Goal: Information Seeking & Learning: Learn about a topic

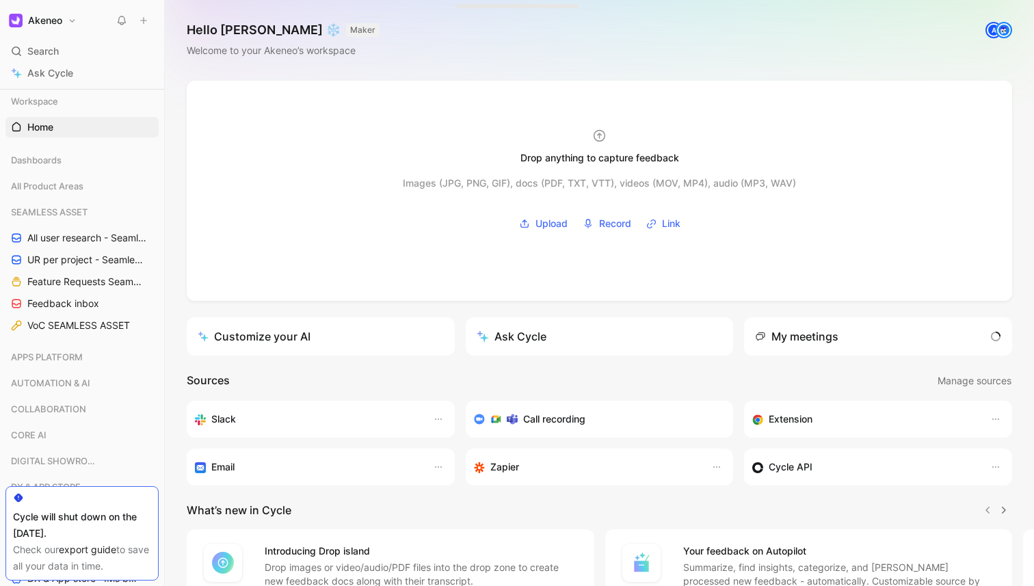
scroll to position [27, 0]
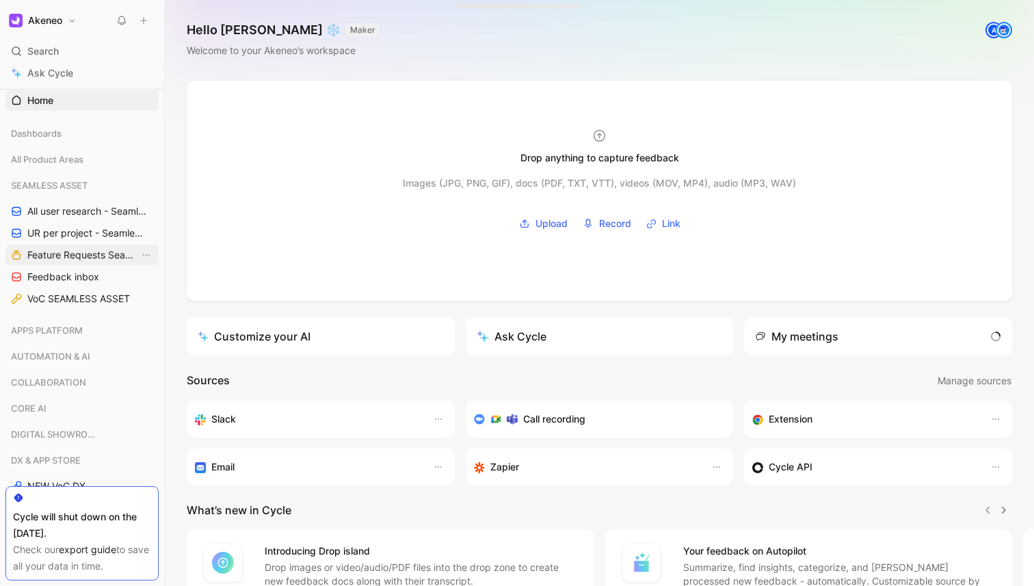
click at [81, 253] on span "Feature Requests Seamless Assets" at bounding box center [83, 255] width 112 height 14
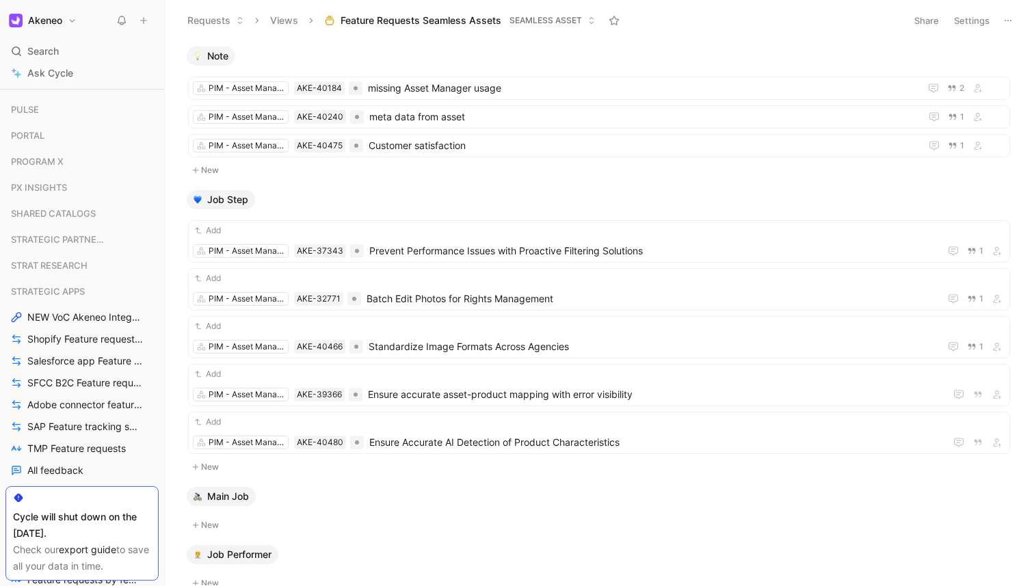
scroll to position [601, 0]
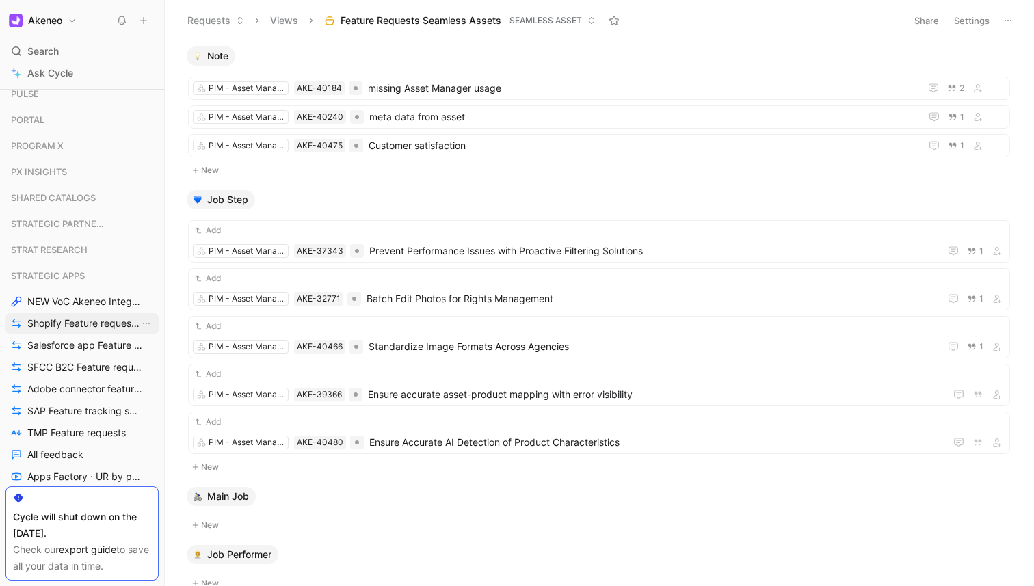
click at [94, 317] on span "Shopify Feature requests by status" at bounding box center [83, 324] width 112 height 14
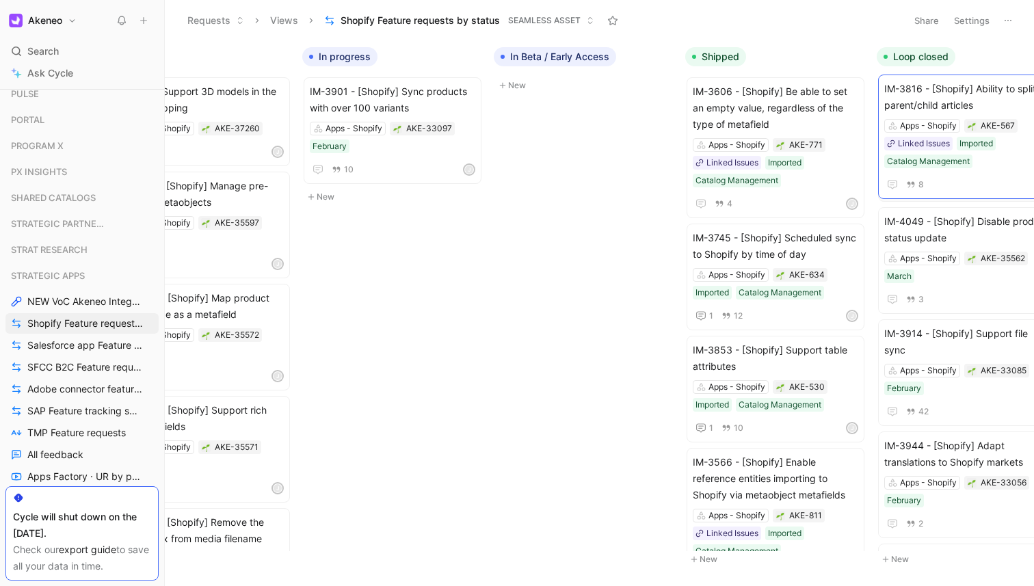
scroll to position [0, 267]
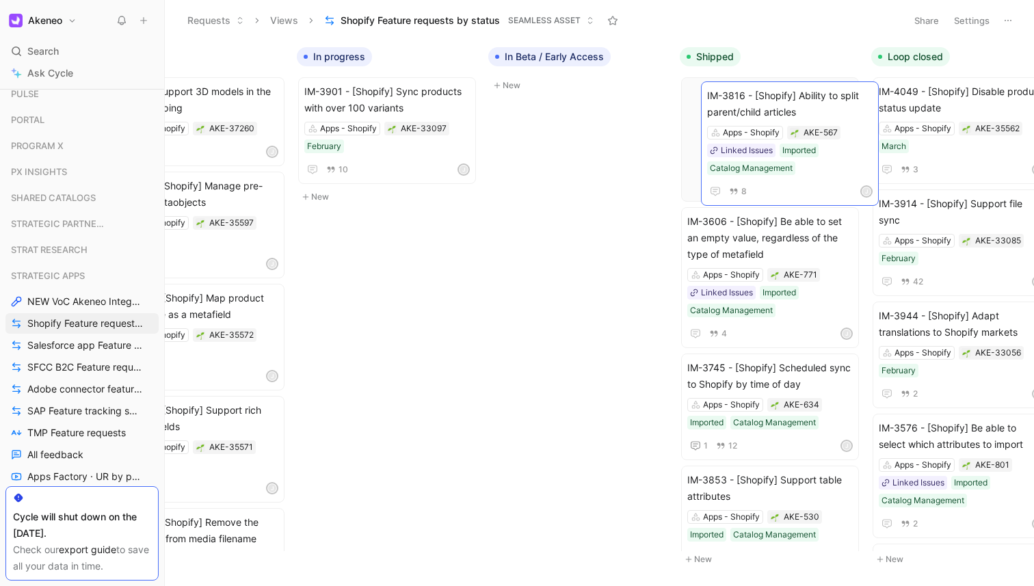
drag, startPoint x: 602, startPoint y: 214, endPoint x: 738, endPoint y: 105, distance: 173.7
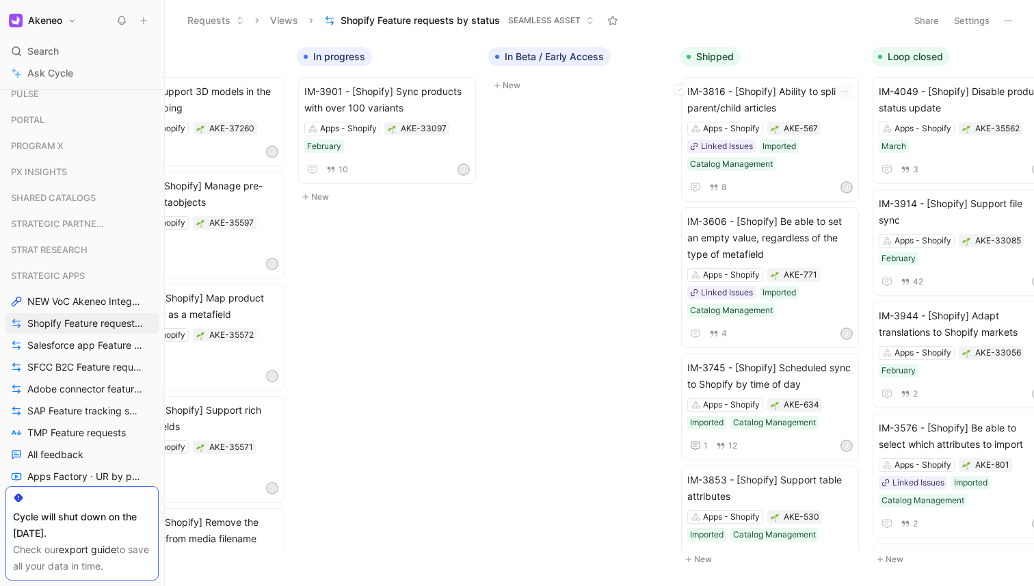
click at [738, 105] on span "IM-3816 - [Shopify] Ability to split parent/child articles" at bounding box center [769, 99] width 165 height 33
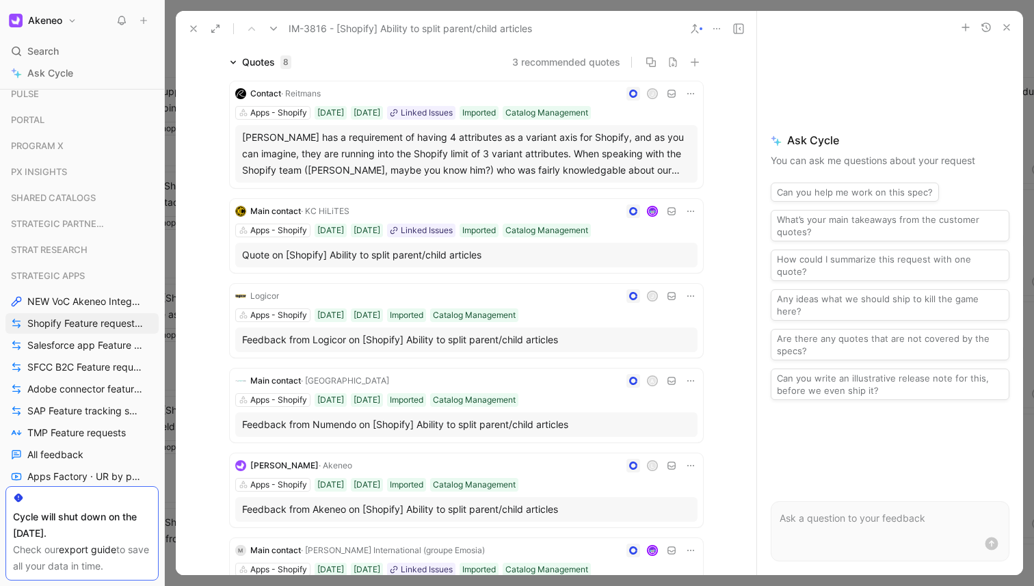
scroll to position [125, 0]
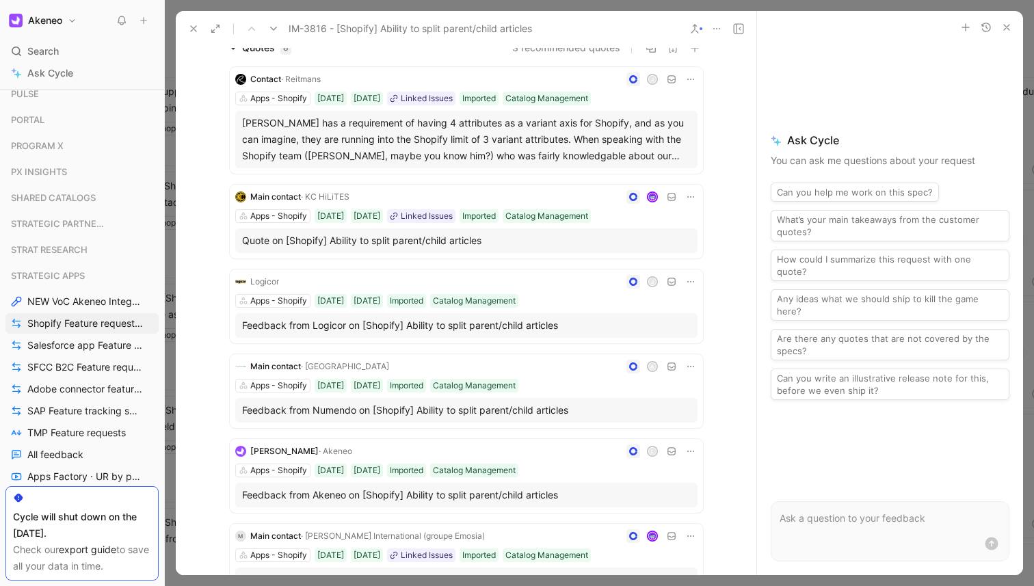
click at [635, 140] on div "Reitman has a requirement of having 4 attributes as a variant axis for Shopify,…" at bounding box center [466, 139] width 449 height 49
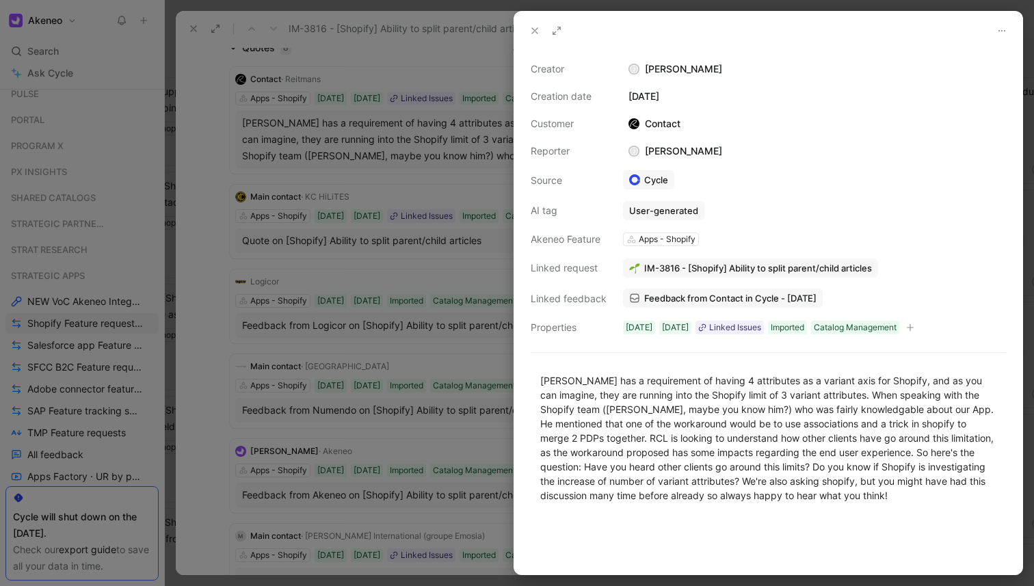
click at [336, 372] on div at bounding box center [517, 293] width 1034 height 586
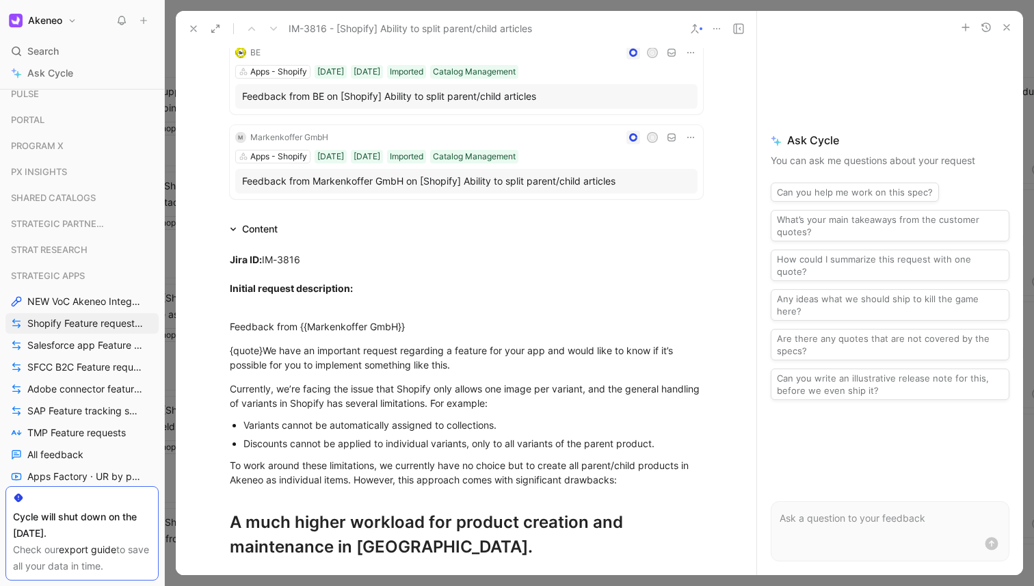
scroll to position [694, 0]
click at [293, 386] on div "Currently, we’re facing the issue that Shopify only allows one image per varian…" at bounding box center [466, 395] width 473 height 29
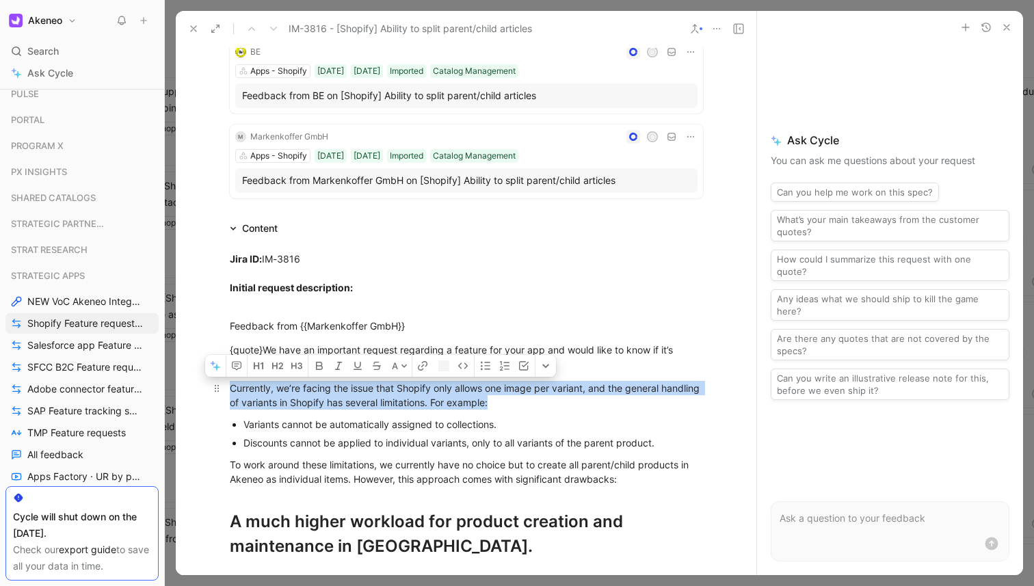
click at [293, 386] on div "Currently, we’re facing the issue that Shopify only allows one image per varian…" at bounding box center [466, 395] width 473 height 29
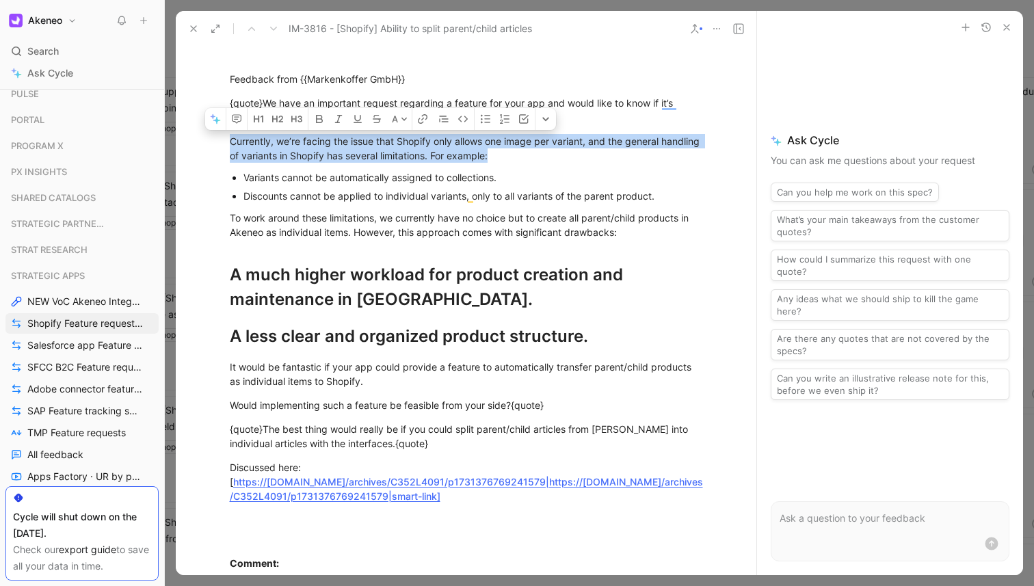
scroll to position [945, 0]
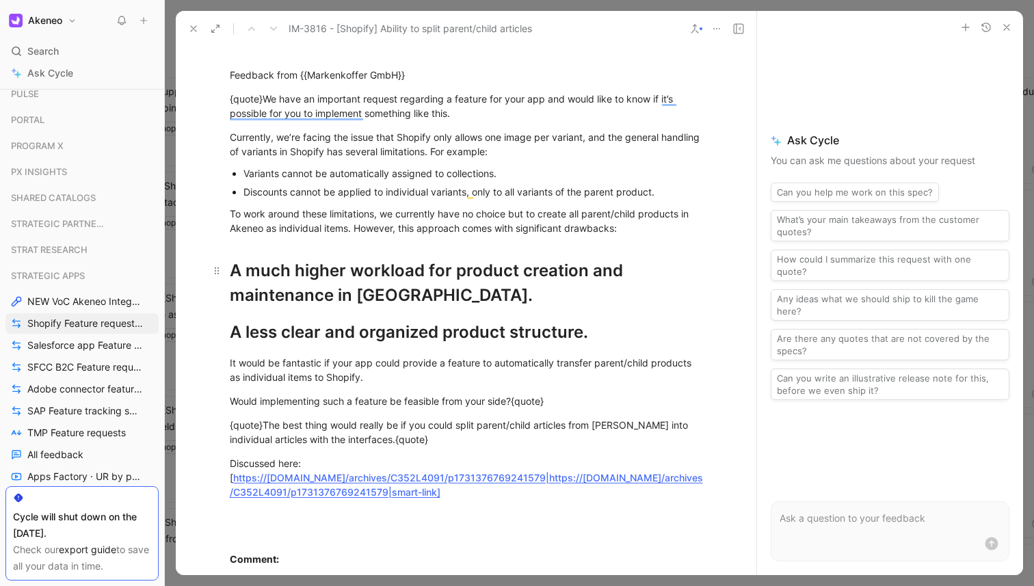
click at [453, 289] on div "A much higher workload for product creation and maintenance in Akeneo." at bounding box center [466, 283] width 473 height 49
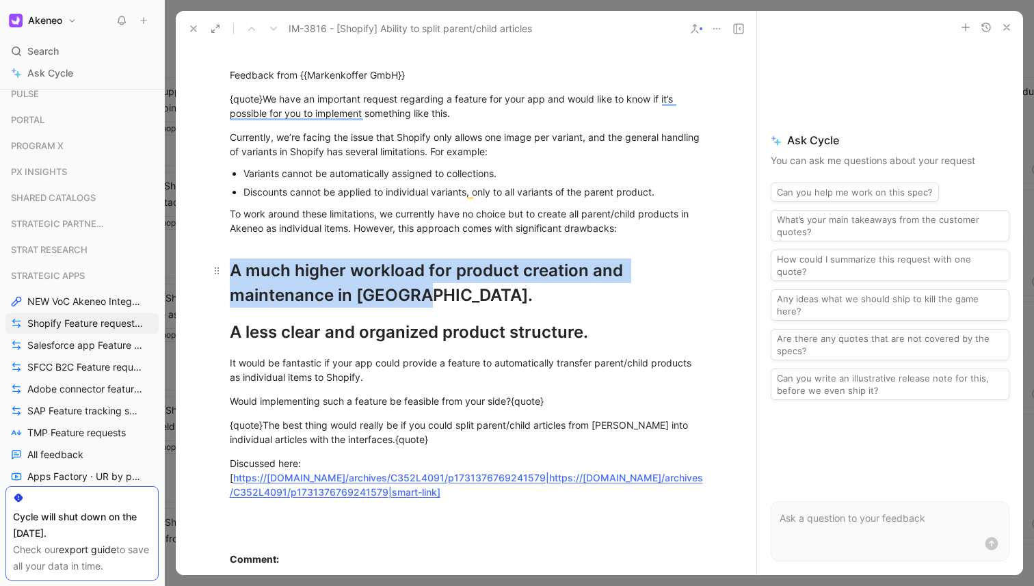
click at [453, 289] on div "A much higher workload for product creation and maintenance in Akeneo." at bounding box center [466, 283] width 473 height 49
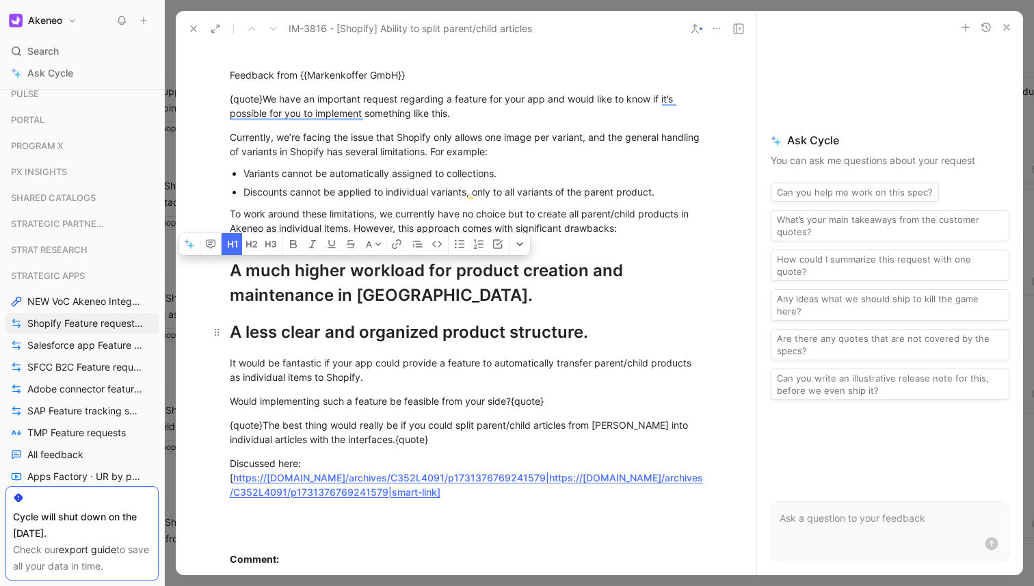
click at [456, 320] on div "A less clear and organized product structure." at bounding box center [466, 332] width 473 height 25
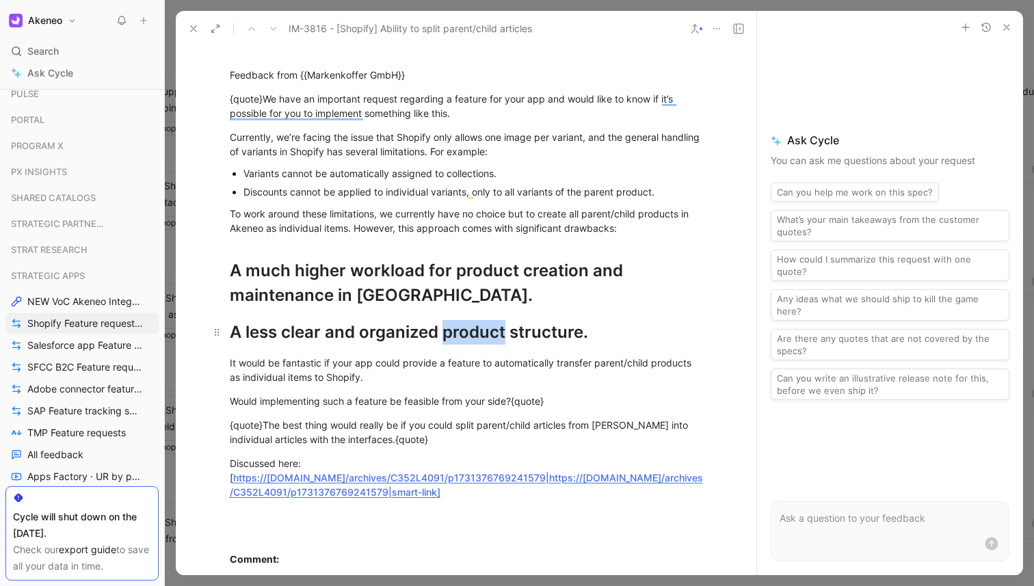
click at [456, 320] on div "A less clear and organized product structure." at bounding box center [466, 332] width 473 height 25
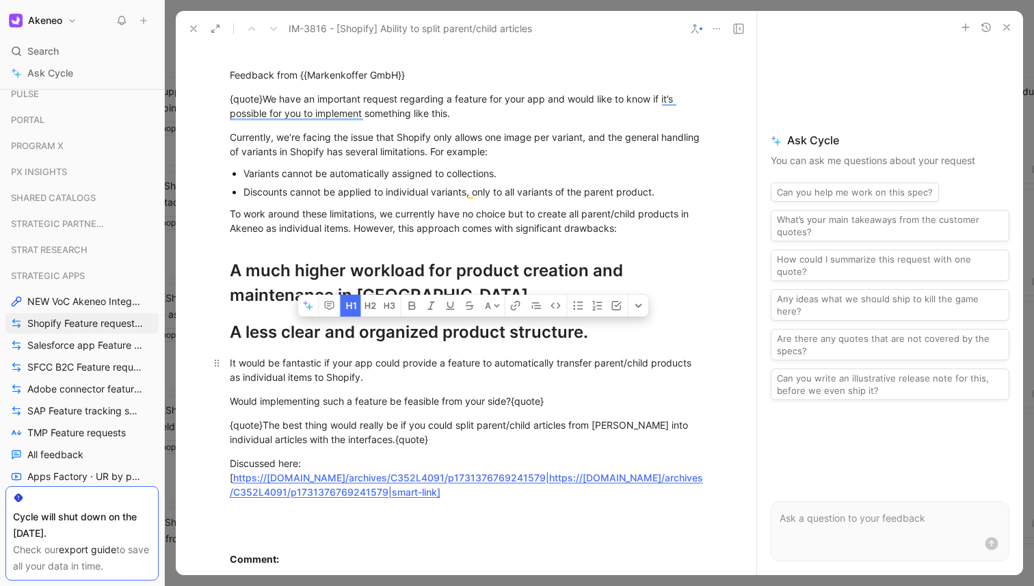
click at [468, 364] on div "It would be fantastic if your app could provide a feature to automatically tran…" at bounding box center [466, 370] width 473 height 29
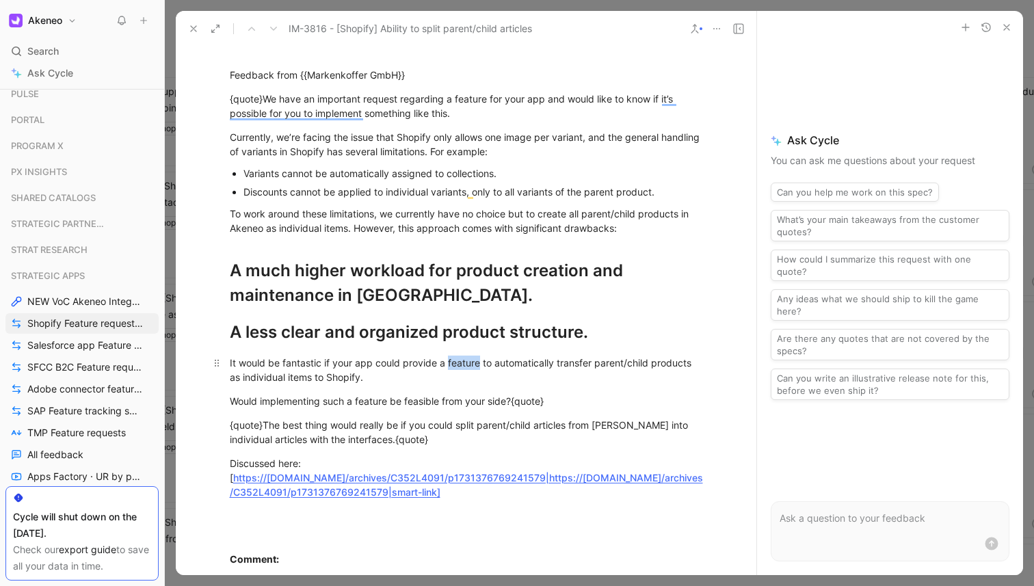
click at [468, 364] on div "It would be fantastic if your app could provide a feature to automatically tran…" at bounding box center [466, 370] width 473 height 29
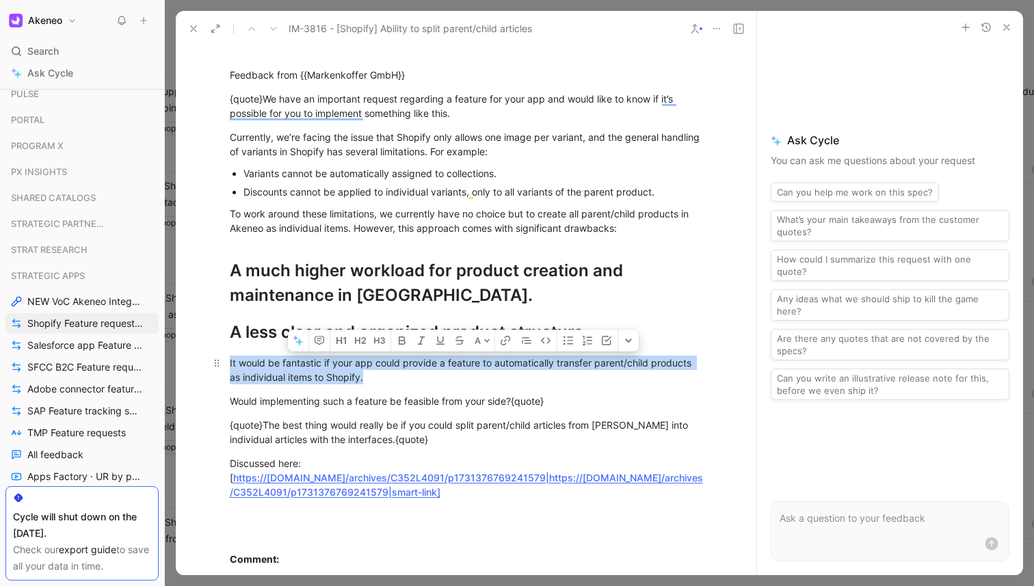
click at [468, 364] on div "It would be fantastic if your app could provide a feature to automatically tran…" at bounding box center [466, 370] width 473 height 29
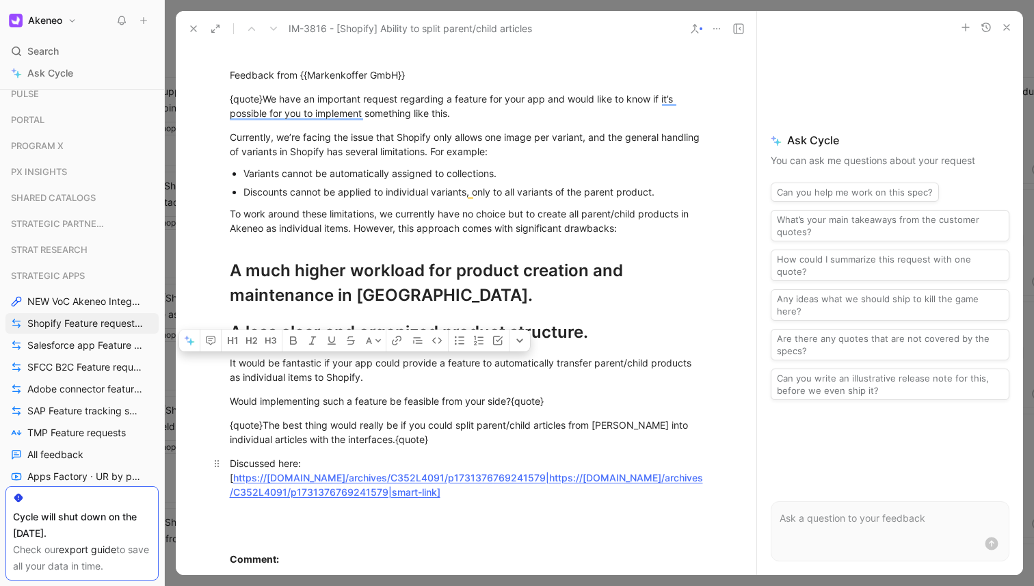
click at [477, 481] on link "https://akeneo.slack.com/archives/C352L4091/p1731376769241579|https://akeneo.sl…" at bounding box center [466, 485] width 473 height 26
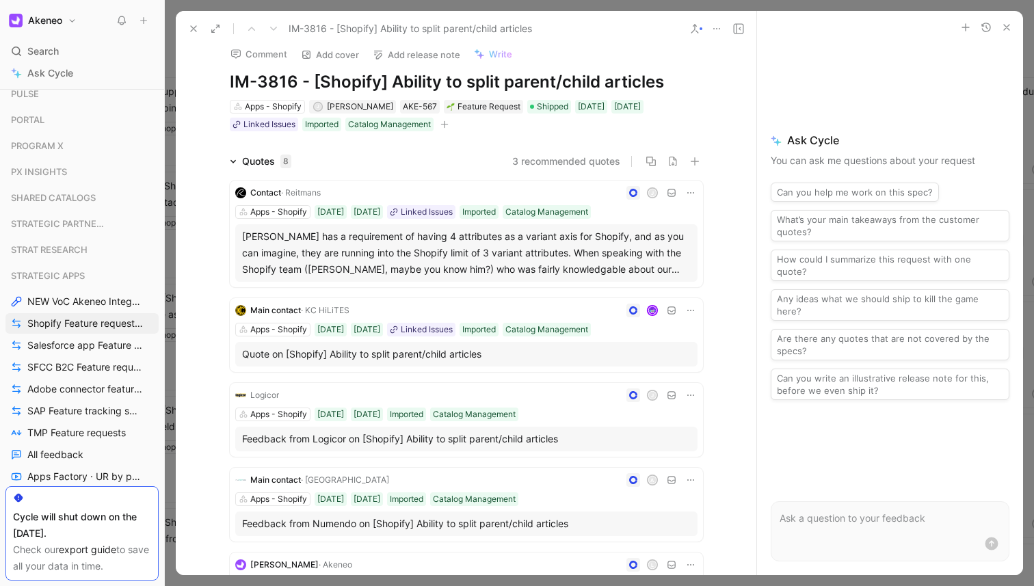
scroll to position [0, 0]
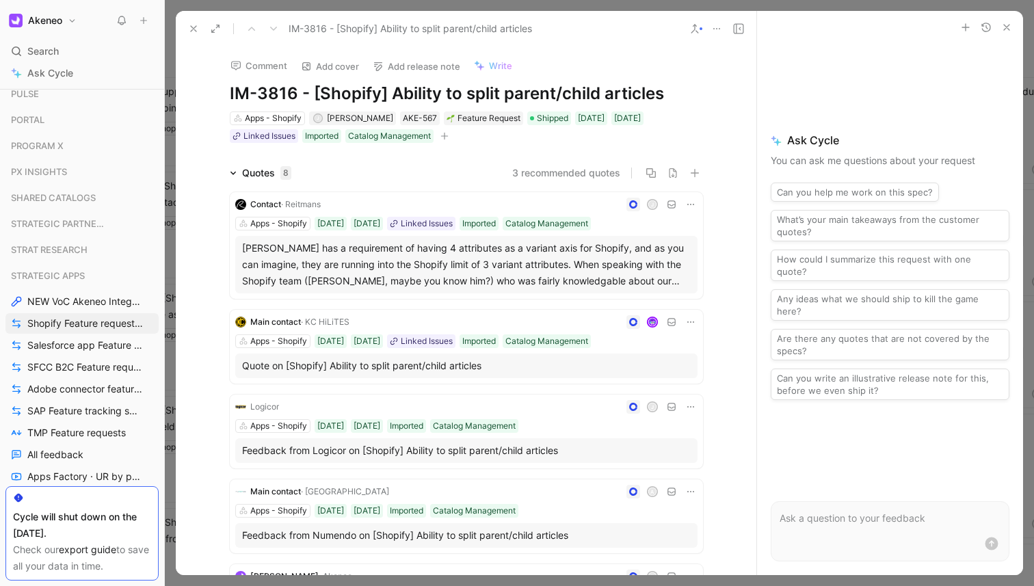
click at [170, 173] on div at bounding box center [599, 293] width 869 height 586
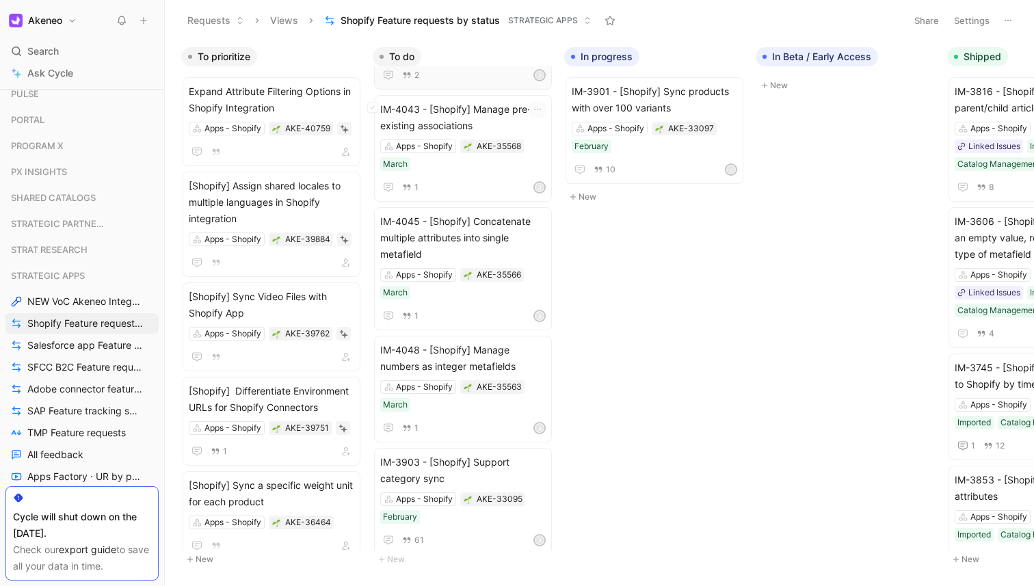
scroll to position [538, 0]
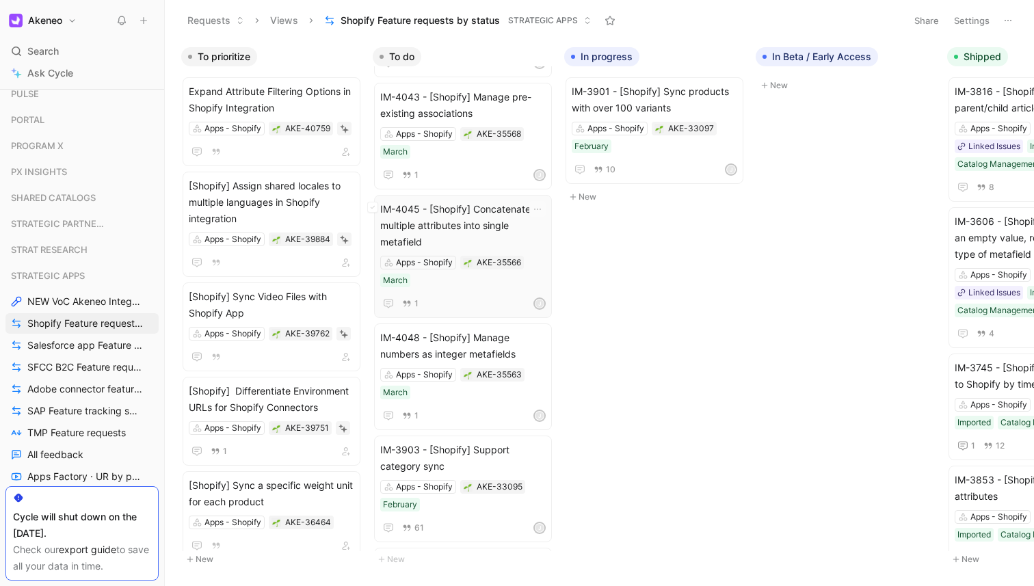
click at [485, 219] on span "IM-4045 - [Shopify] Concatenate multiple attributes into single metafield" at bounding box center [462, 225] width 165 height 49
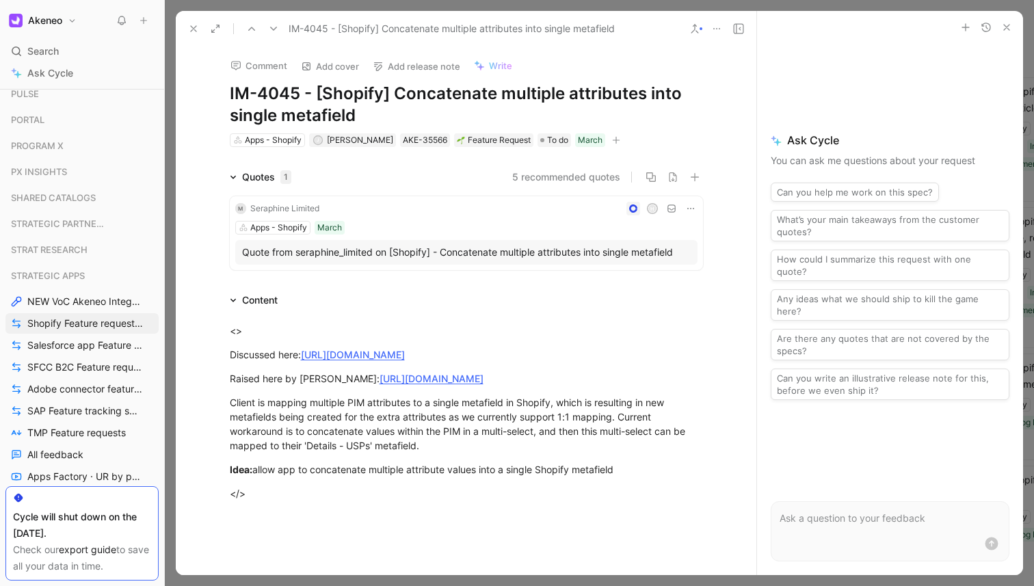
click at [302, 290] on div "Quotes 1 5 recommended quotes M Seraphine Limited H Apps - Shopify March Quote …" at bounding box center [466, 430] width 581 height 522
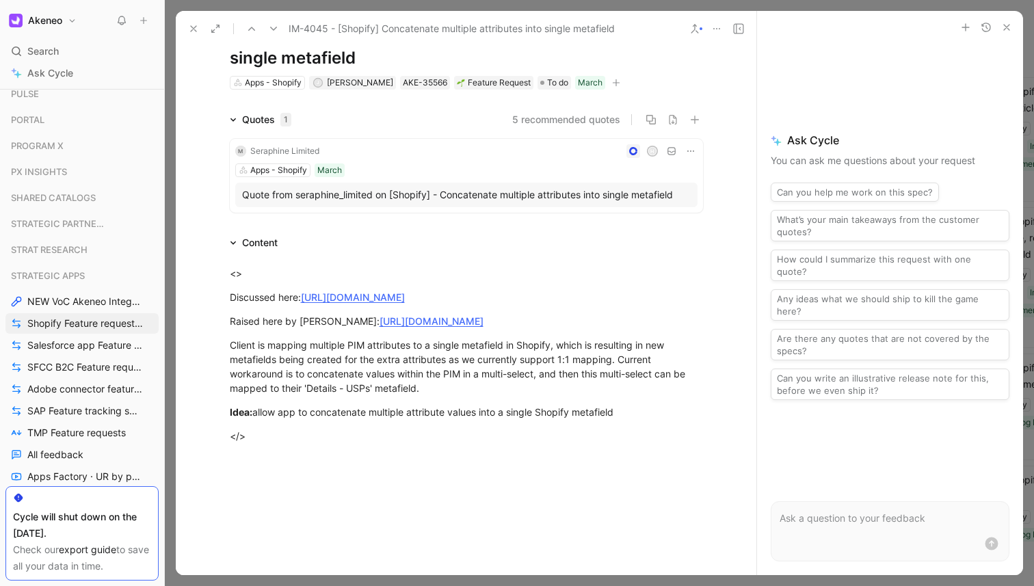
scroll to position [65, 0]
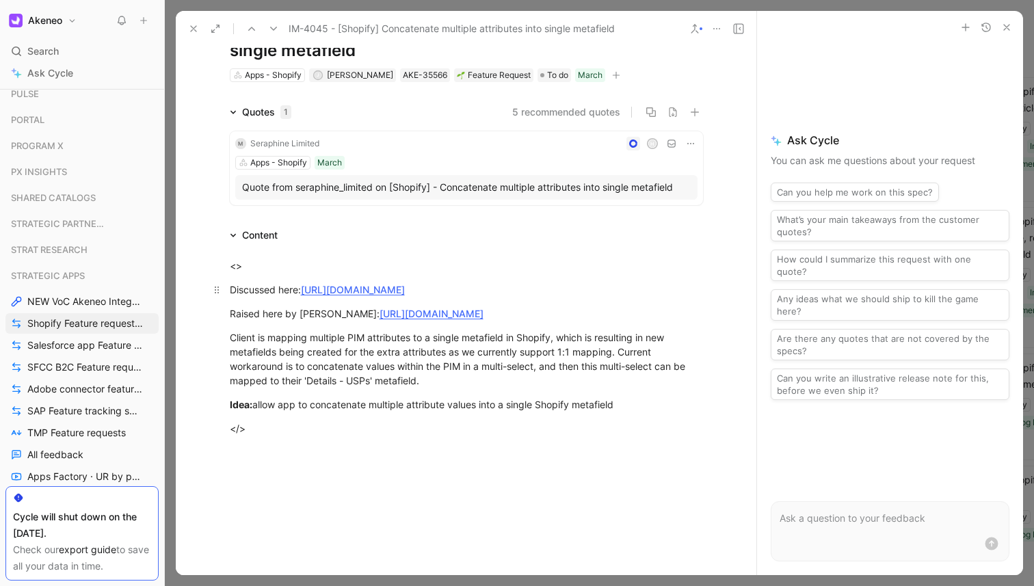
click at [369, 286] on link "https://akeneo.slack.com/archives/C352L4091/p1741708133321359" at bounding box center [353, 290] width 104 height 12
click at [201, 2] on div at bounding box center [599, 293] width 869 height 586
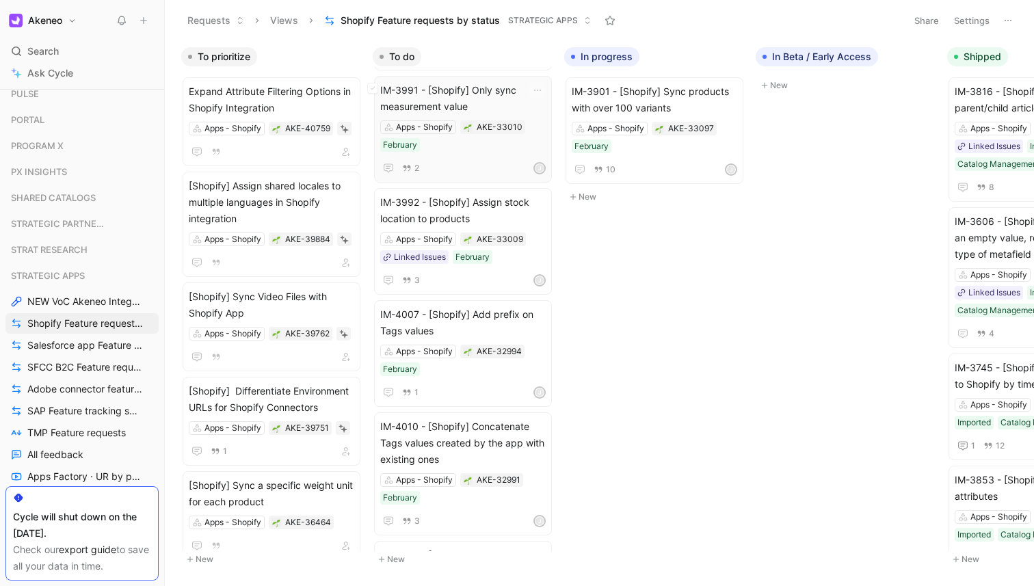
scroll to position [1505, 0]
click at [566, 251] on div "To prioritize Expand Attribute Filtering Options in Shopify Integration Apps - …" at bounding box center [599, 312] width 869 height 545
click at [558, 138] on div "IM-3973 - [Shopify] Filter on completeness for product with variants sync Apps …" at bounding box center [462, 308] width 191 height 485
click at [615, 306] on body "Akeneo Search ⌘ K Ask Cycle Workspace Dashboards All Product Areas SEAMLESS ASS…" at bounding box center [517, 293] width 1034 height 586
click at [592, 338] on body "Akeneo Search ⌘ K Ask Cycle Workspace Dashboards All Product Areas SEAMLESS ASS…" at bounding box center [517, 293] width 1034 height 586
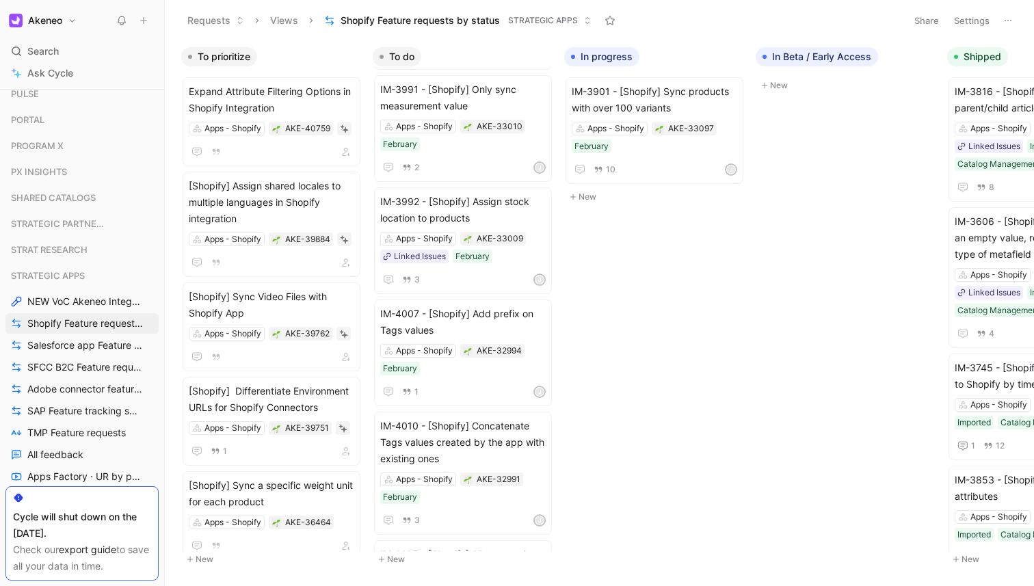
click at [574, 366] on body "Akeneo Search ⌘ K Ask Cycle Workspace Dashboards All Product Areas SEAMLESS ASS…" at bounding box center [517, 293] width 1034 height 586
click at [600, 378] on div "To prioritize Expand Attribute Filtering Options in Shopify Integration Apps - …" at bounding box center [599, 312] width 869 height 545
click at [563, 353] on div "To prioritize Expand Attribute Filtering Options in Shopify Integration Apps - …" at bounding box center [599, 312] width 869 height 545
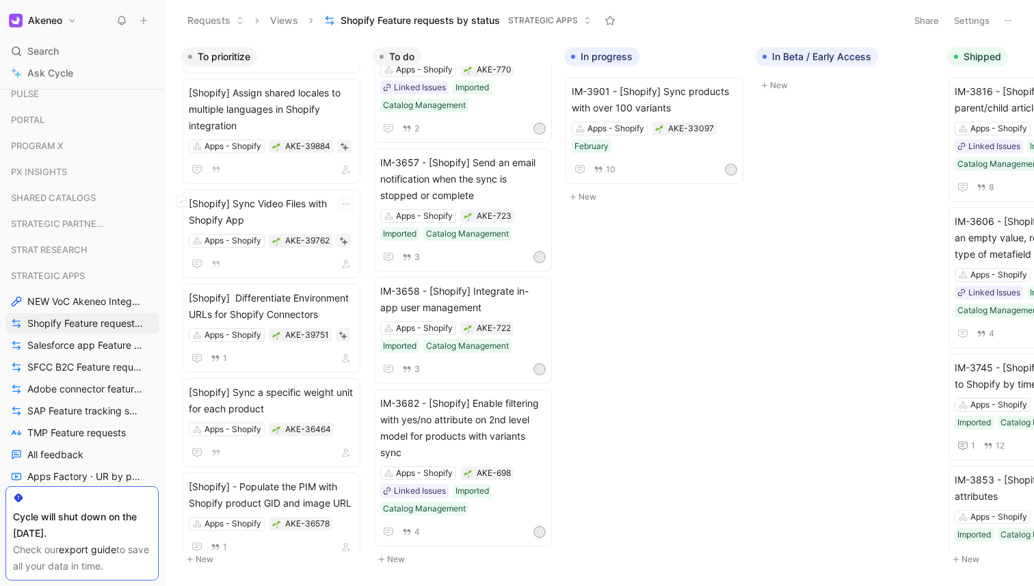
scroll to position [0, 0]
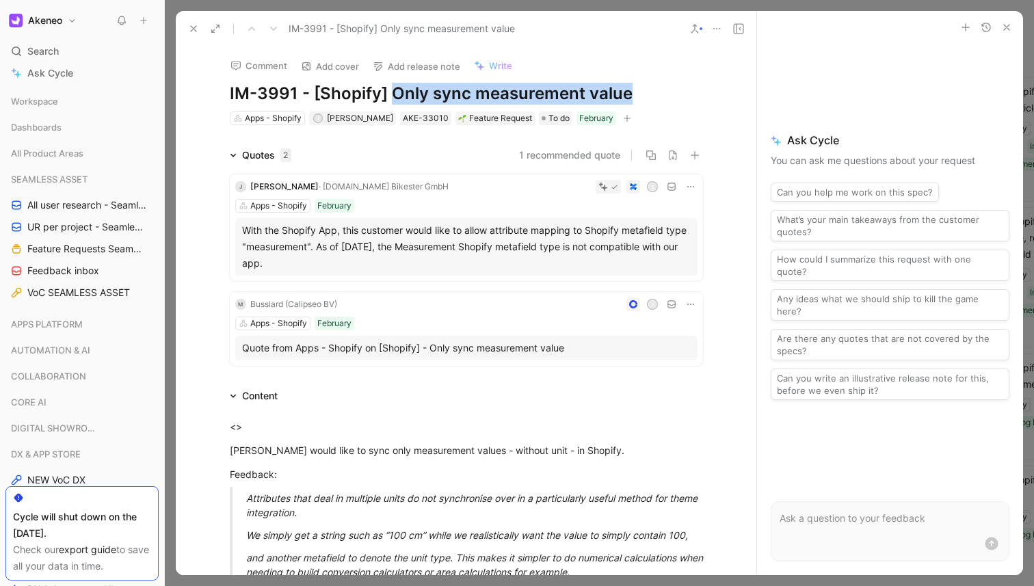
drag, startPoint x: 391, startPoint y: 99, endPoint x: 633, endPoint y: 96, distance: 242.1
click at [633, 97] on h1 "IM-3991 - [Shopify] Only sync measurement value" at bounding box center [466, 94] width 473 height 22
copy h1 "Only sync measurement value"
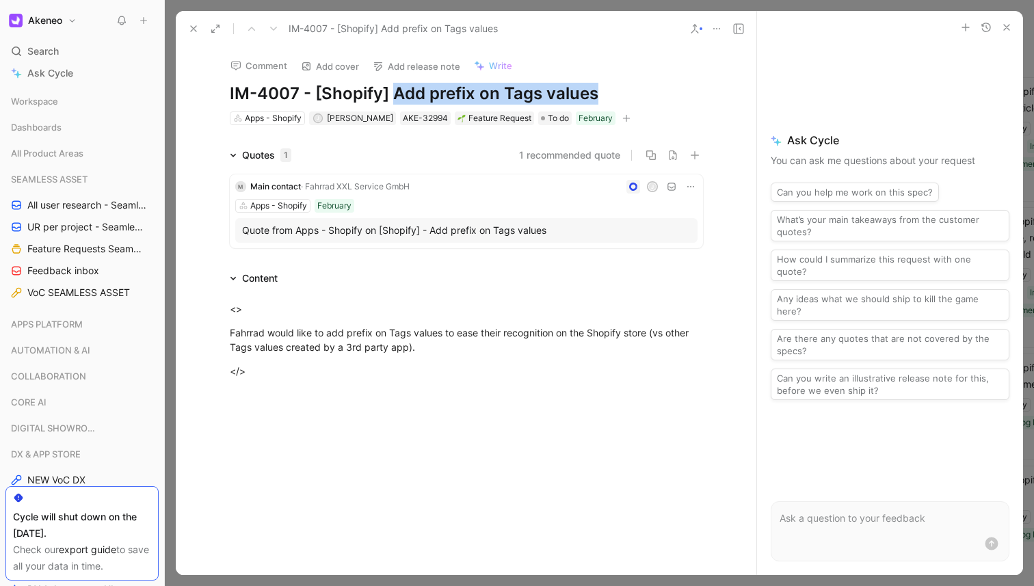
drag, startPoint x: 593, startPoint y: 92, endPoint x: 393, endPoint y: 90, distance: 199.7
click at [393, 90] on h1 "IM-4007 - [Shopify] Add prefix on Tags values" at bounding box center [466, 94] width 473 height 22
copy h1 "Add prefix on Tags values"
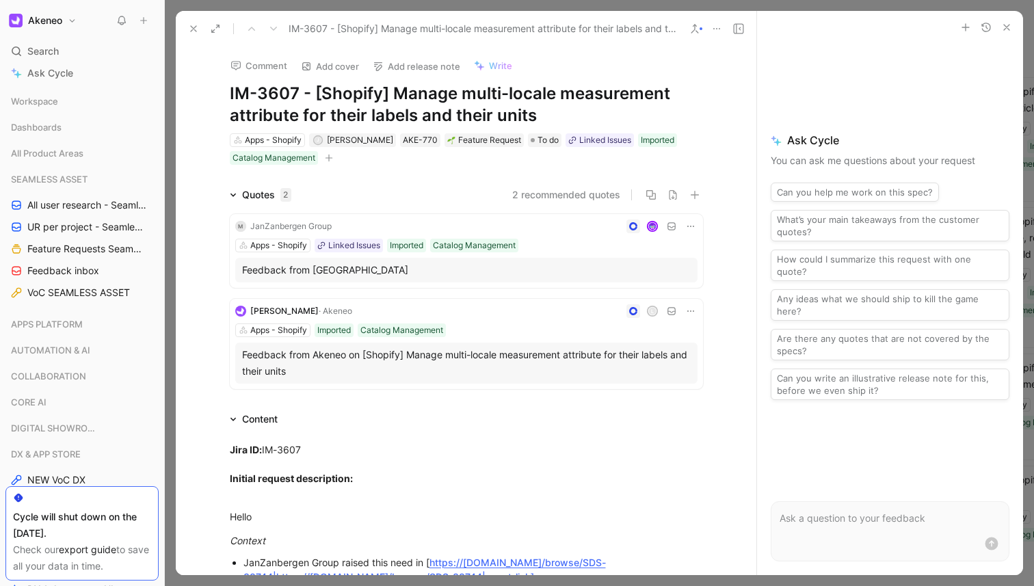
click at [330, 8] on div at bounding box center [599, 293] width 869 height 586
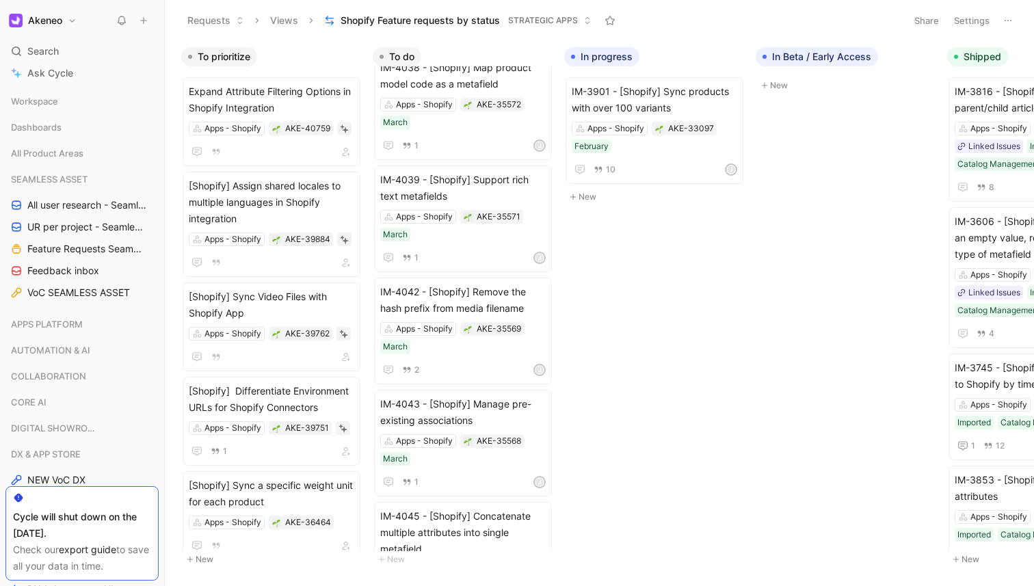
click at [293, 65] on div "To prioritize" at bounding box center [271, 56] width 191 height 19
click at [284, 101] on span "Expand Attribute Filtering Options in Shopify Integration" at bounding box center [271, 99] width 165 height 33
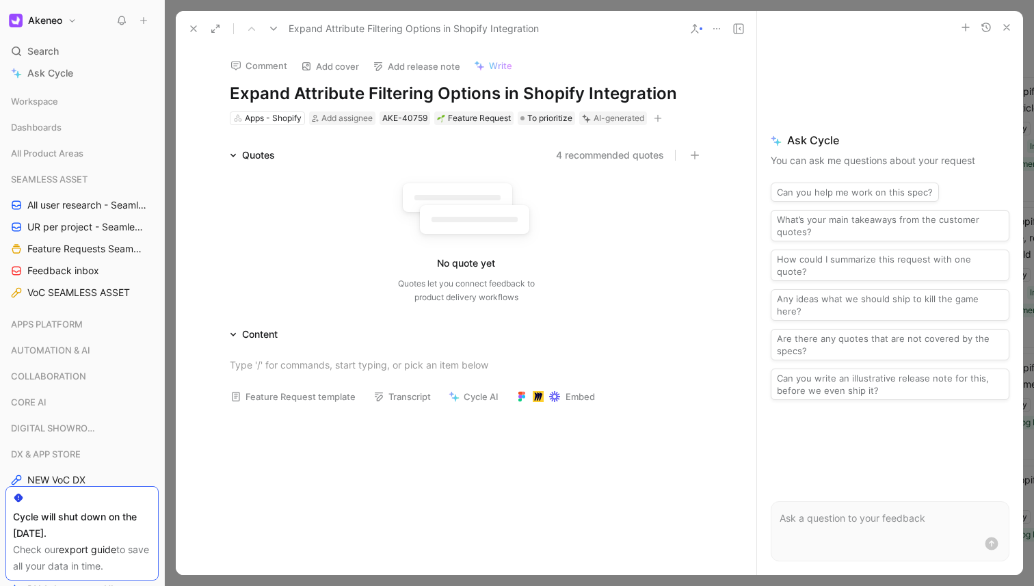
click at [167, 110] on div at bounding box center [599, 293] width 869 height 586
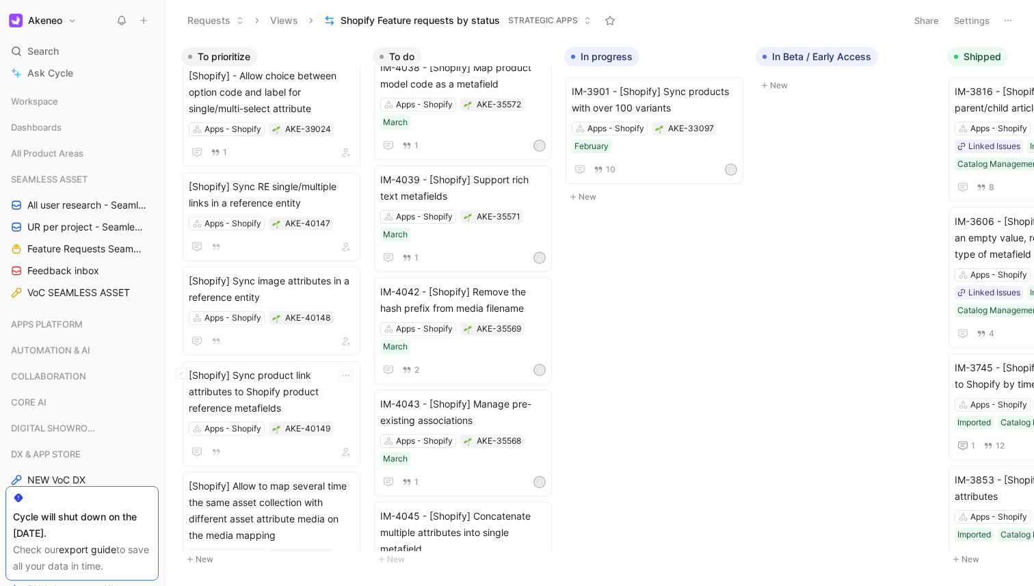
scroll to position [1008, 0]
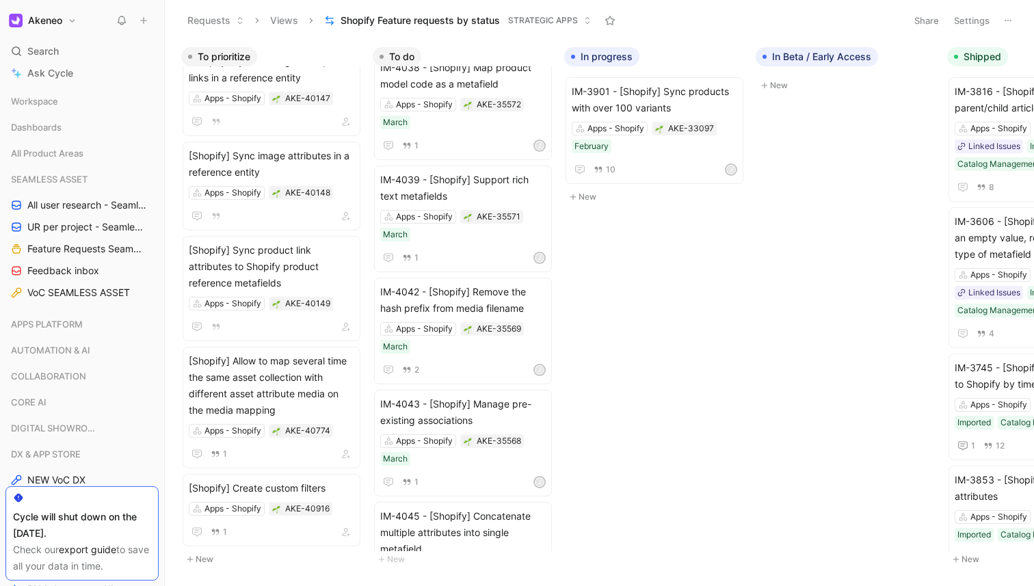
click at [207, 560] on button "New" at bounding box center [271, 559] width 181 height 16
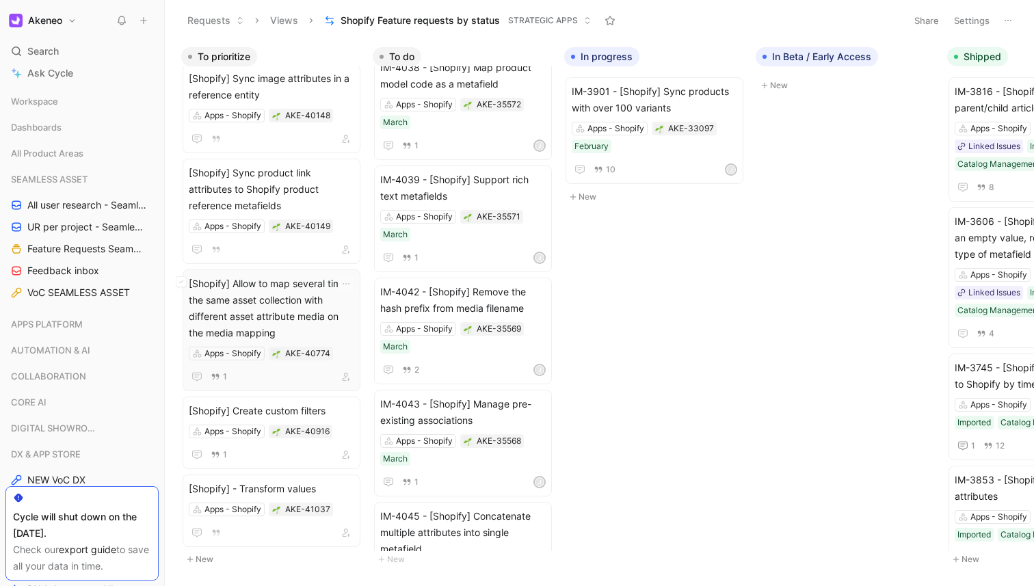
scroll to position [1085, 0]
click at [282, 492] on span "[Shopify] - Transform values" at bounding box center [271, 489] width 165 height 16
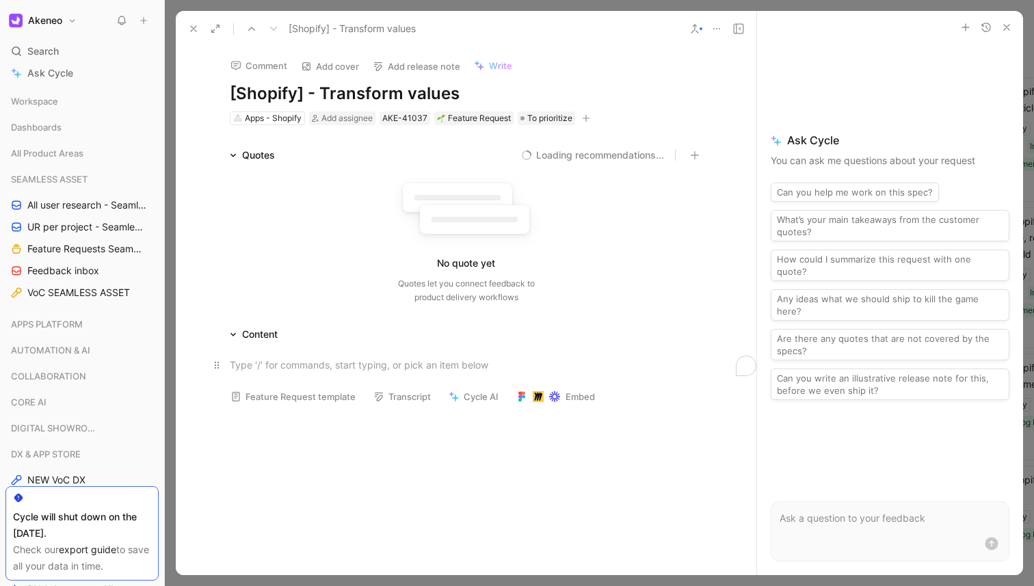
click at [343, 365] on div "To enrich screen reader interactions, please activate Accessibility in Grammarl…" at bounding box center [466, 365] width 473 height 14
click at [694, 155] on icon "button" at bounding box center [694, 155] width 1 height 8
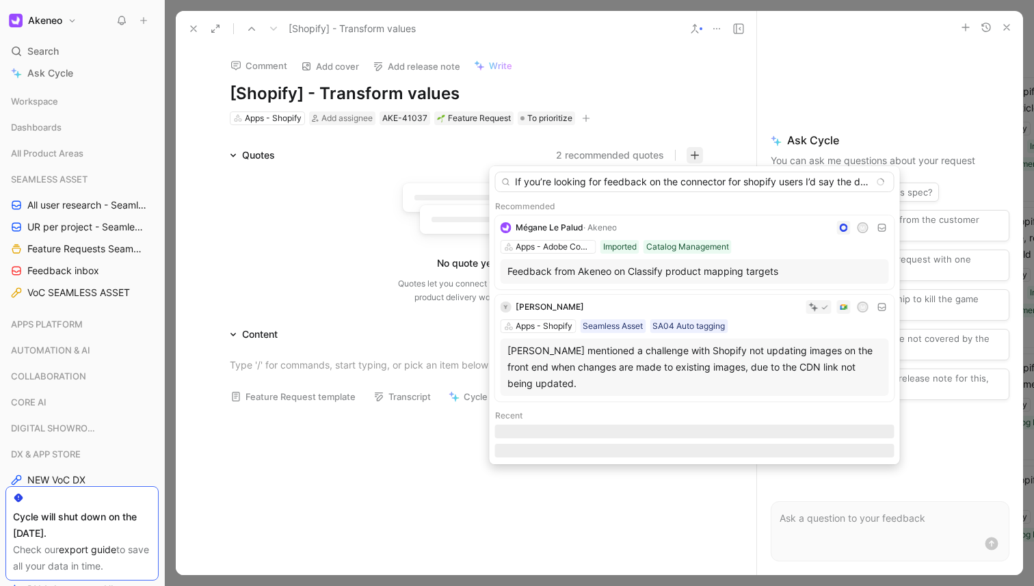
scroll to position [0, 2234]
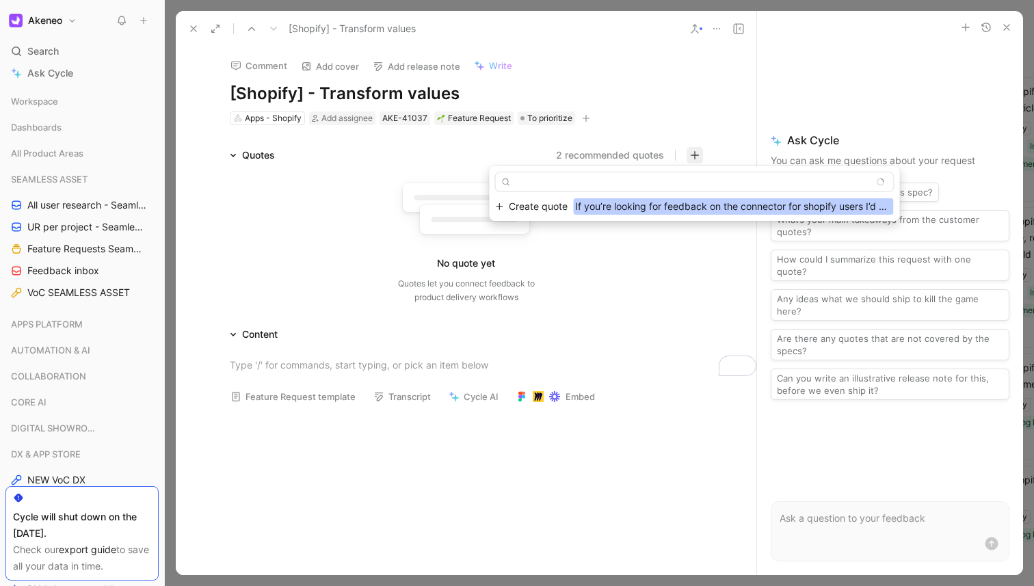
type input "If you’re looking for feedback on the connector for shopify users I’d say the d…"
click at [544, 207] on span "Create quote" at bounding box center [538, 206] width 59 height 16
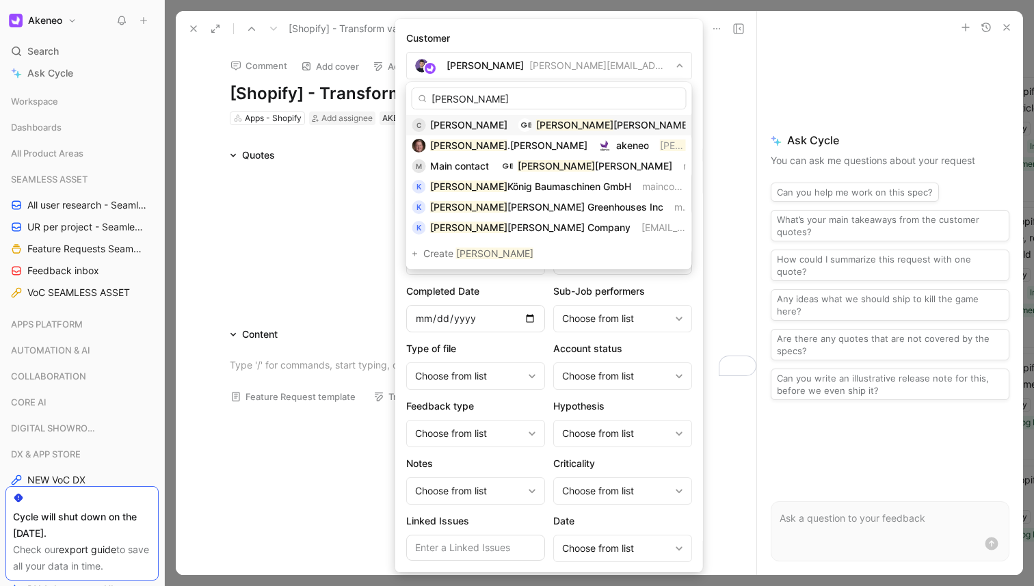
type input "kurt"
click at [470, 124] on span "Chris Rodger" at bounding box center [468, 125] width 77 height 12
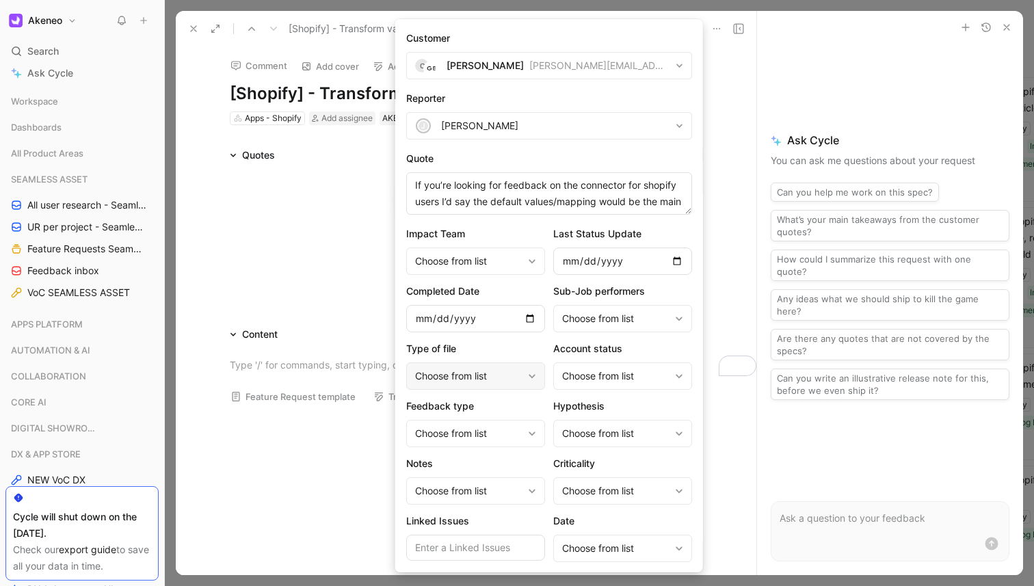
scroll to position [148, 0]
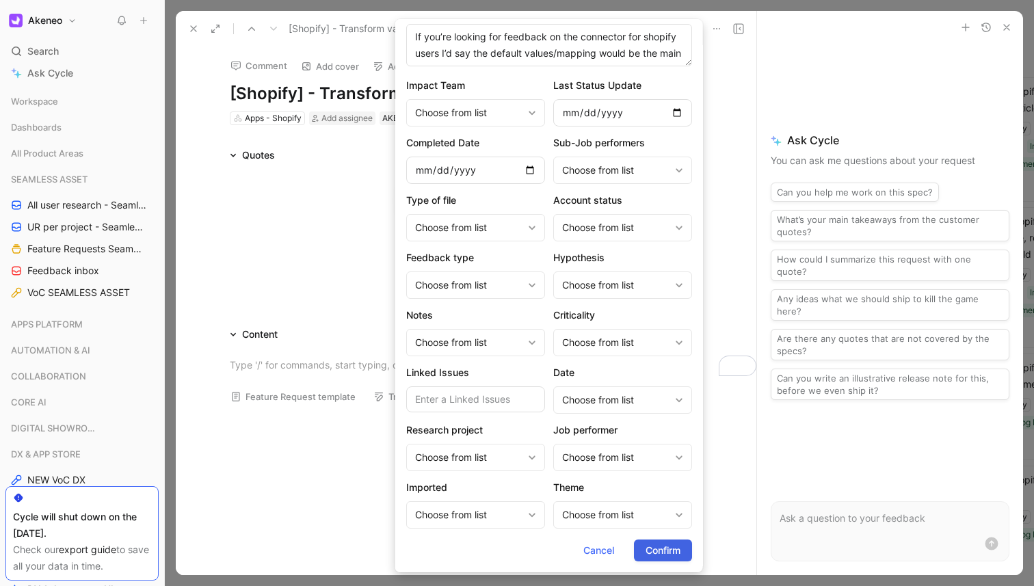
click at [662, 545] on span "Confirm" at bounding box center [663, 550] width 35 height 16
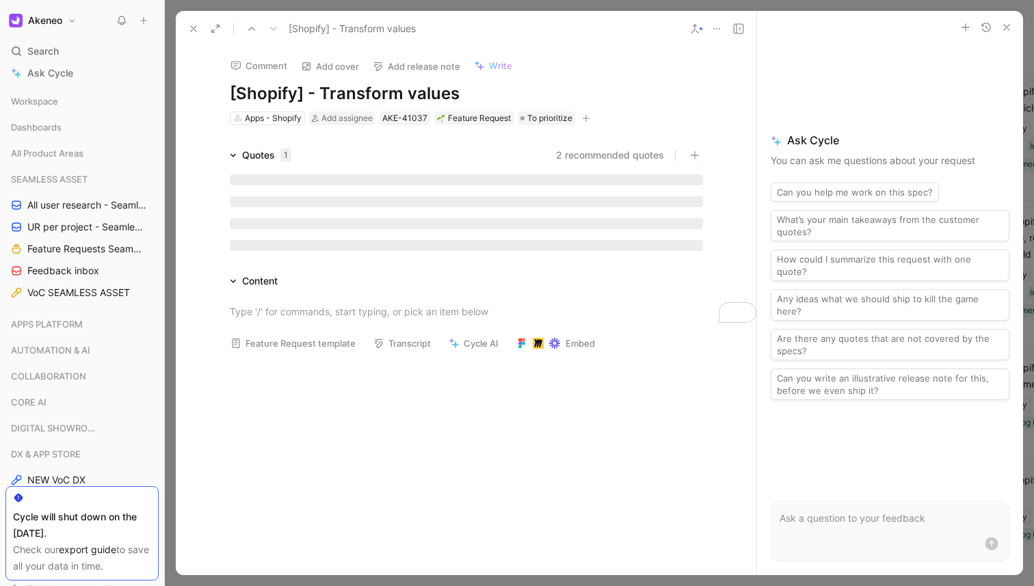
scroll to position [0, 0]
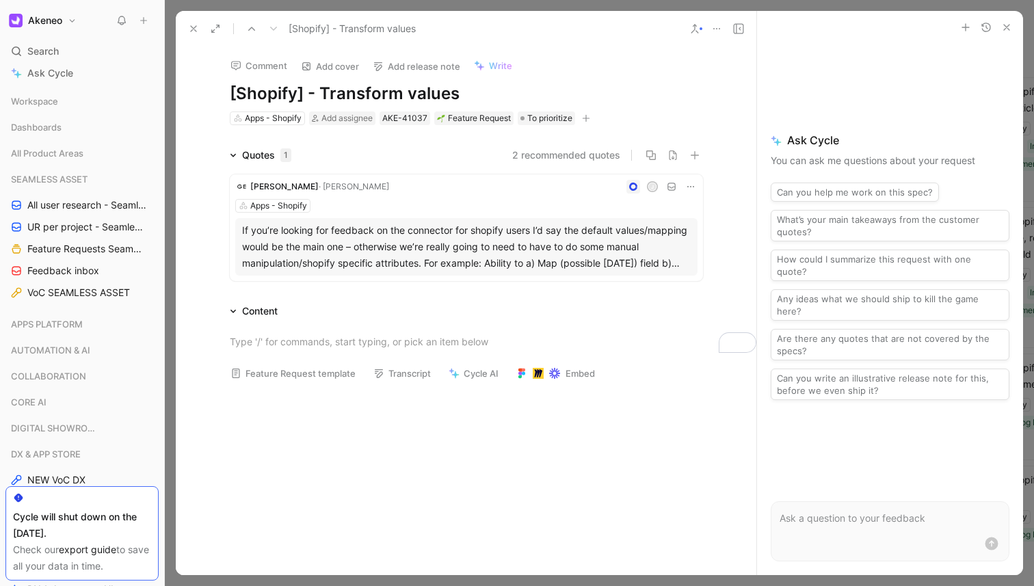
click at [553, 258] on div "If you’re looking for feedback on the connector for shopify users I’d say the d…" at bounding box center [466, 246] width 449 height 49
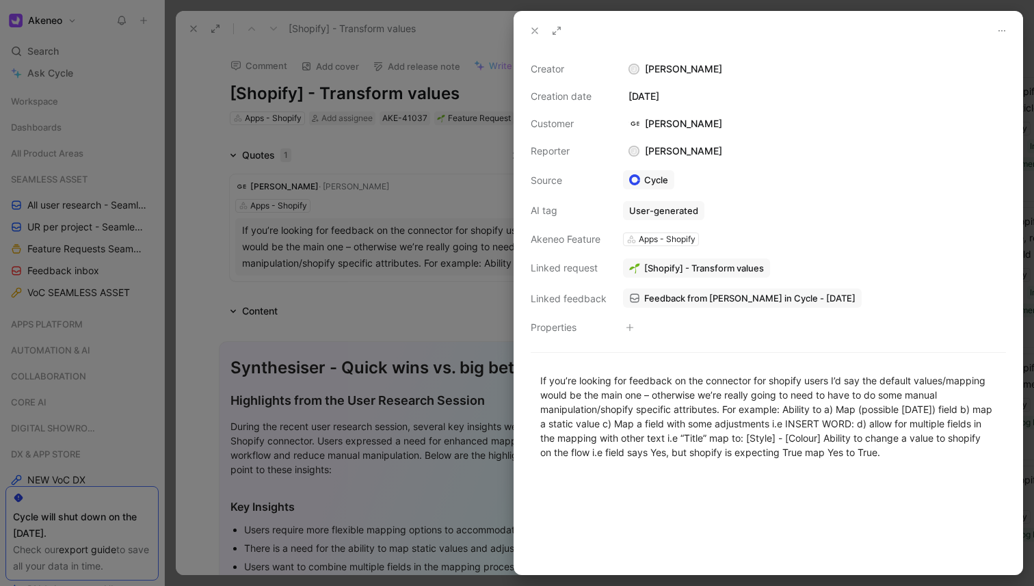
click at [354, 330] on div at bounding box center [517, 293] width 1034 height 586
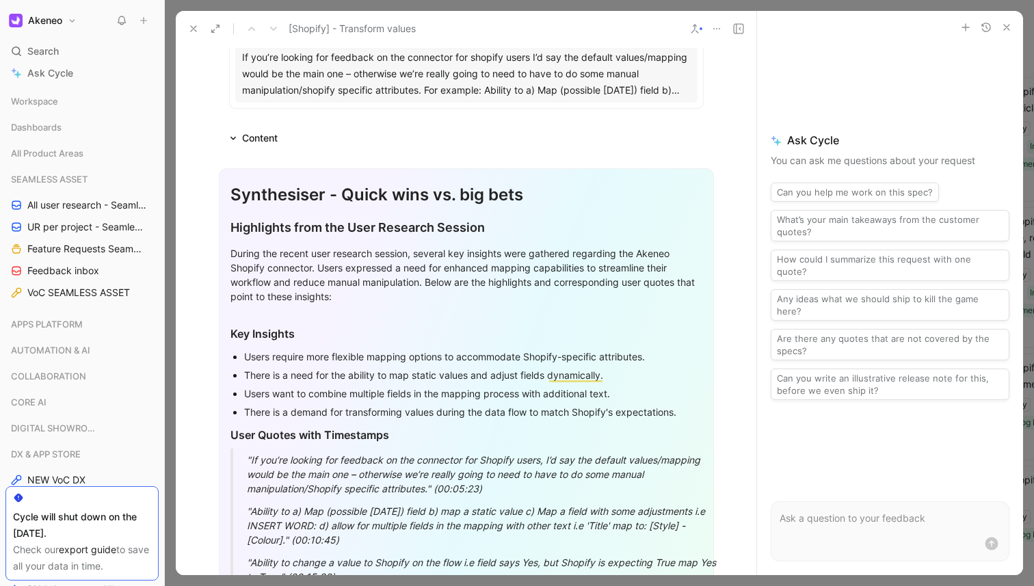
scroll to position [440, 0]
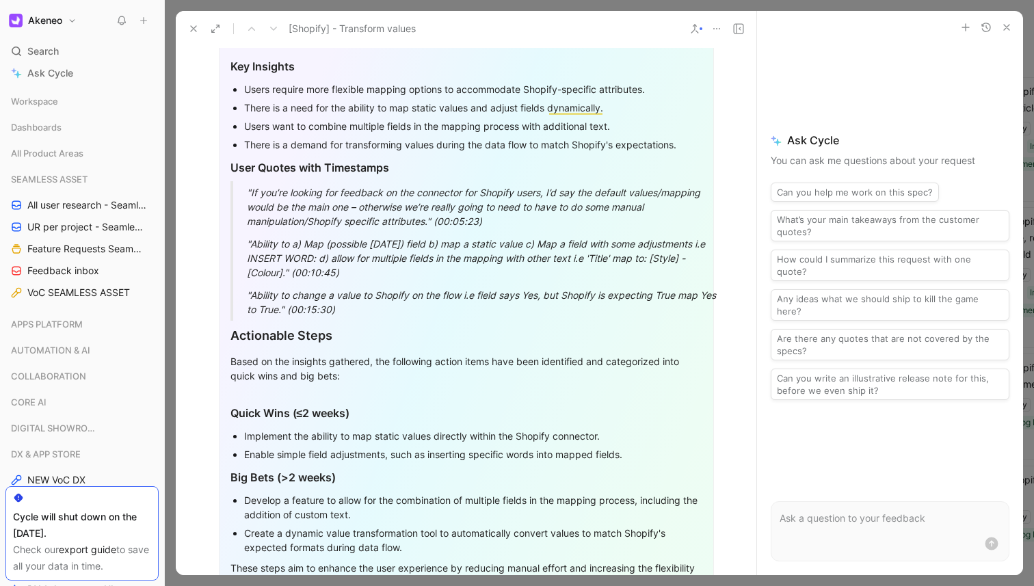
click at [176, 341] on section "Synthesiser - Quick wins vs. big bets Highlights from the User Research Session…" at bounding box center [466, 263] width 581 height 746
click at [169, 328] on div at bounding box center [599, 293] width 869 height 586
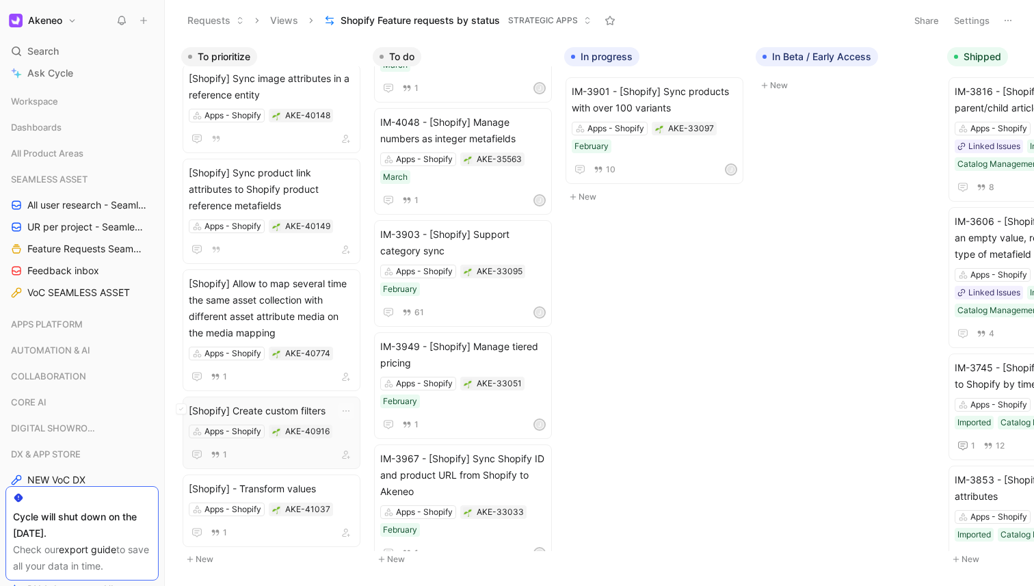
scroll to position [1086, 0]
click at [253, 480] on span "[Shopify] - Transform values" at bounding box center [271, 488] width 165 height 16
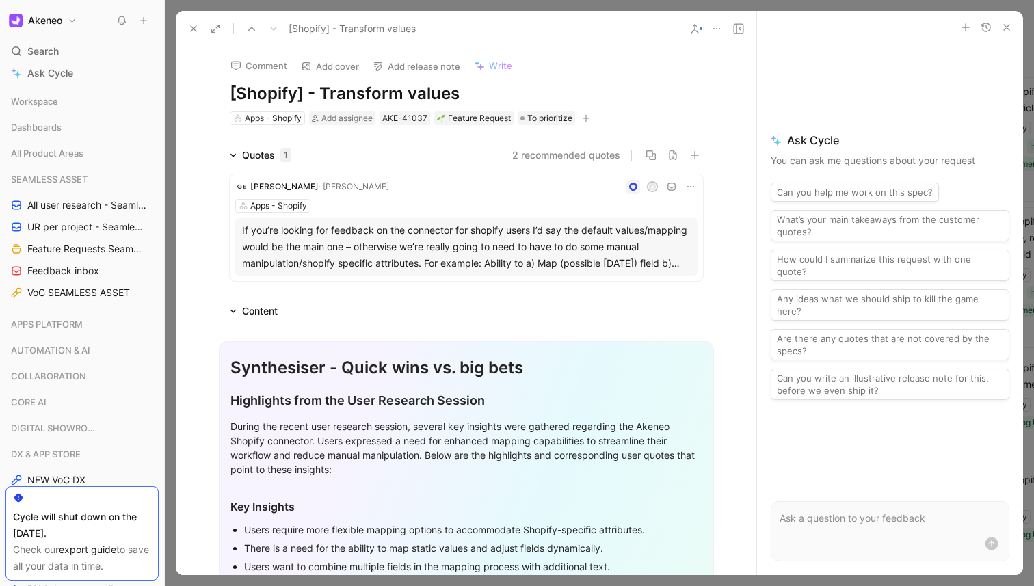
click at [562, 64] on div "Comment Add cover Add release note Write" at bounding box center [463, 62] width 479 height 28
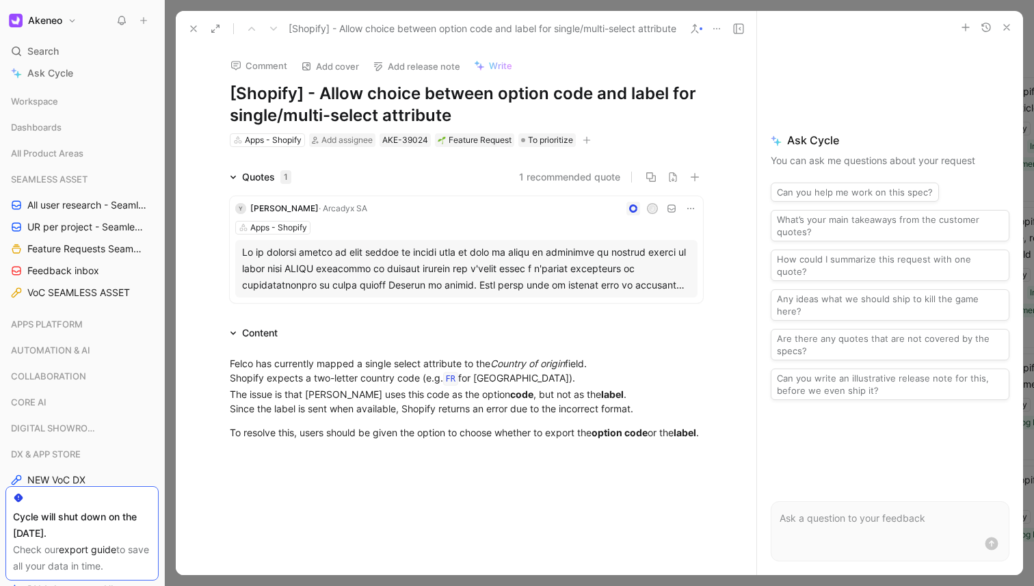
click at [463, 115] on h1 "[Shopify] - Allow choice between option code and label for single/multi-select …" at bounding box center [466, 105] width 473 height 44
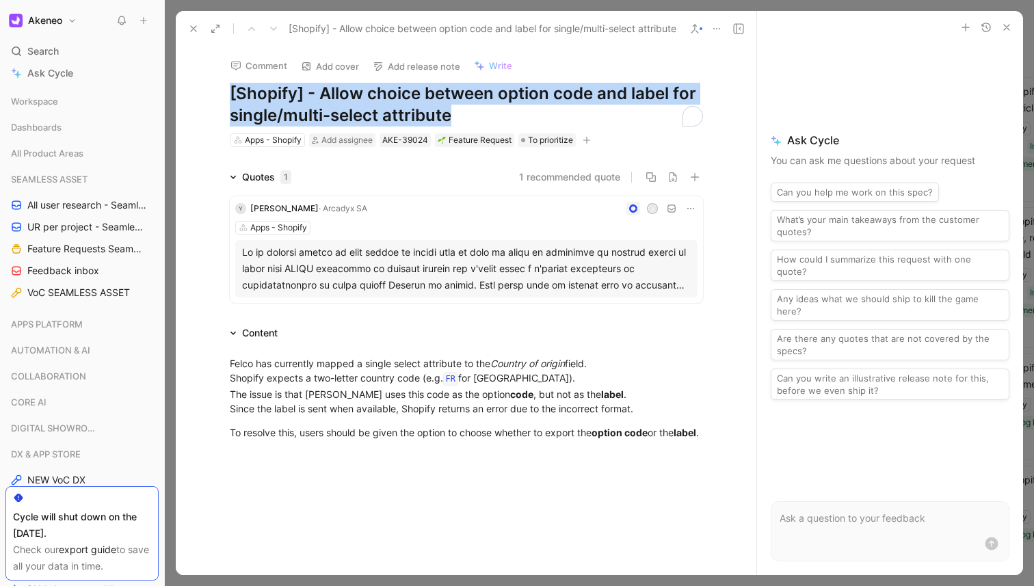
click at [463, 115] on h1 "[Shopify] - Allow choice between option code and label for single/multi-select …" at bounding box center [466, 105] width 473 height 44
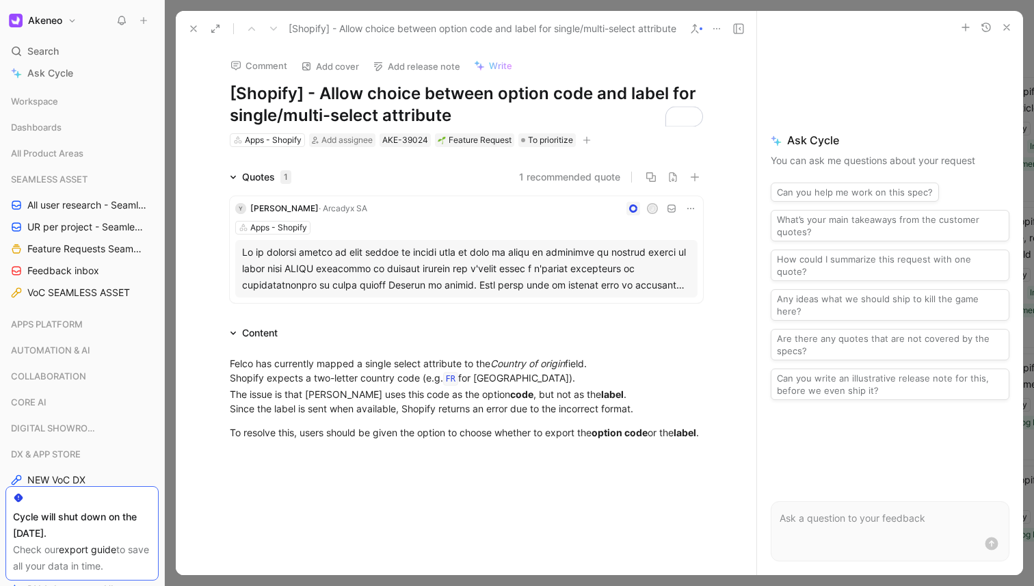
click at [341, 85] on h1 "[Shopify] - Allow choice between option code and label for single/multi-select …" at bounding box center [466, 105] width 473 height 44
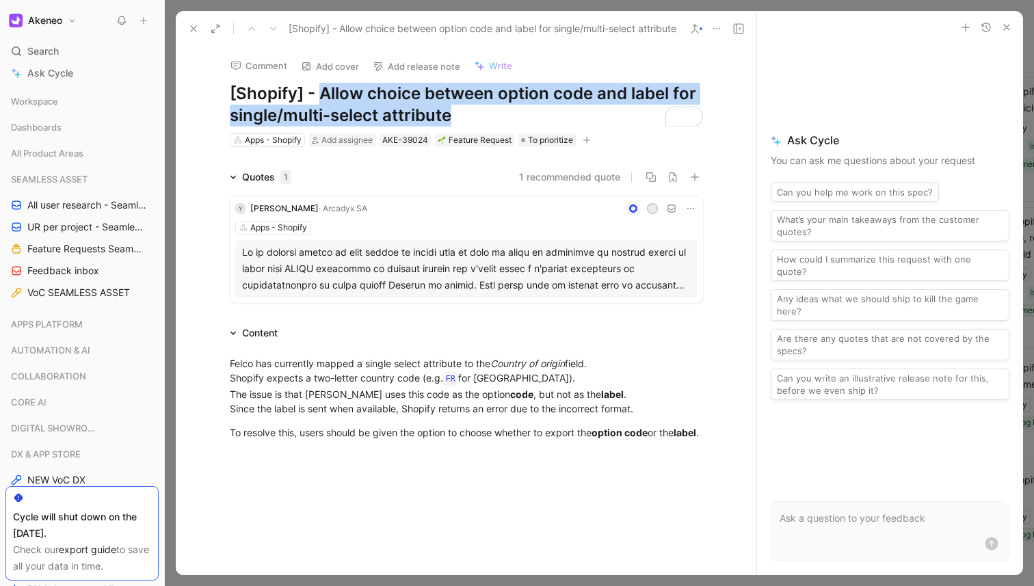
drag, startPoint x: 321, startPoint y: 87, endPoint x: 455, endPoint y: 115, distance: 136.9
click at [455, 115] on h1 "[Shopify] - Allow choice between option code and label for single/multi-select …" at bounding box center [466, 105] width 473 height 44
copy h1 "Allow choice between option code and label for single/multi-select attribute"
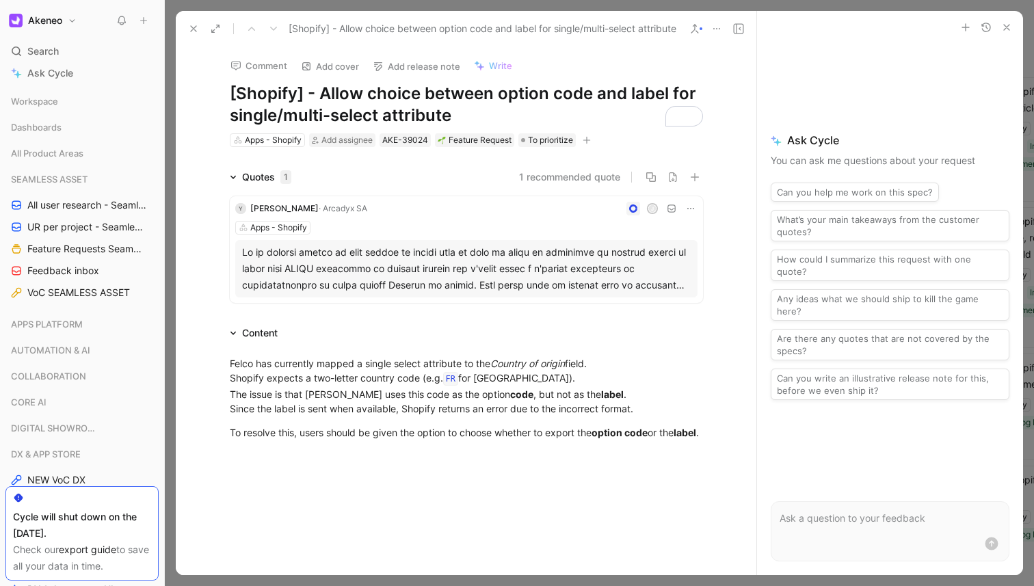
click at [567, 58] on div "Comment Add cover Add release note Write" at bounding box center [463, 62] width 479 height 28
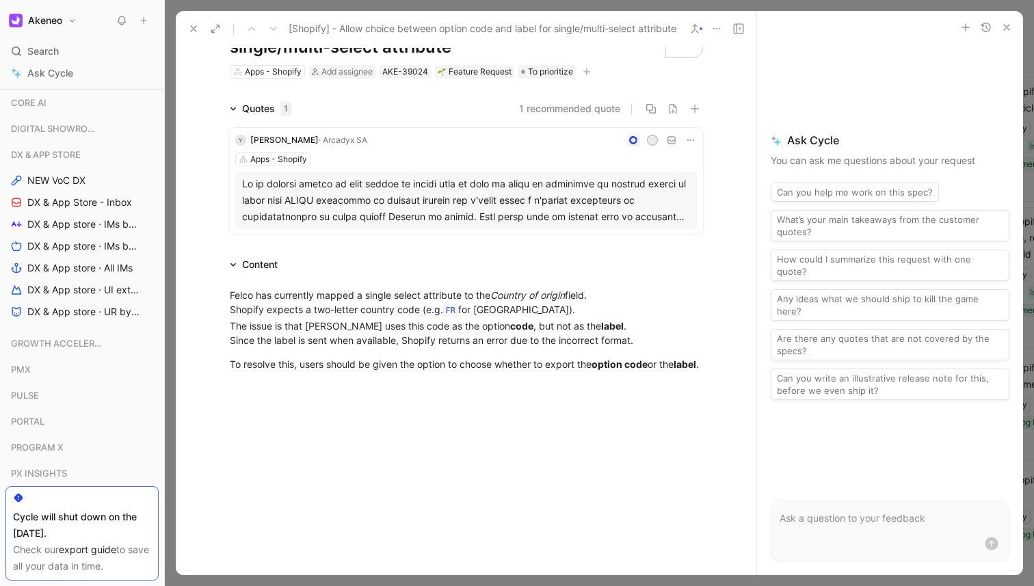
scroll to position [86, 0]
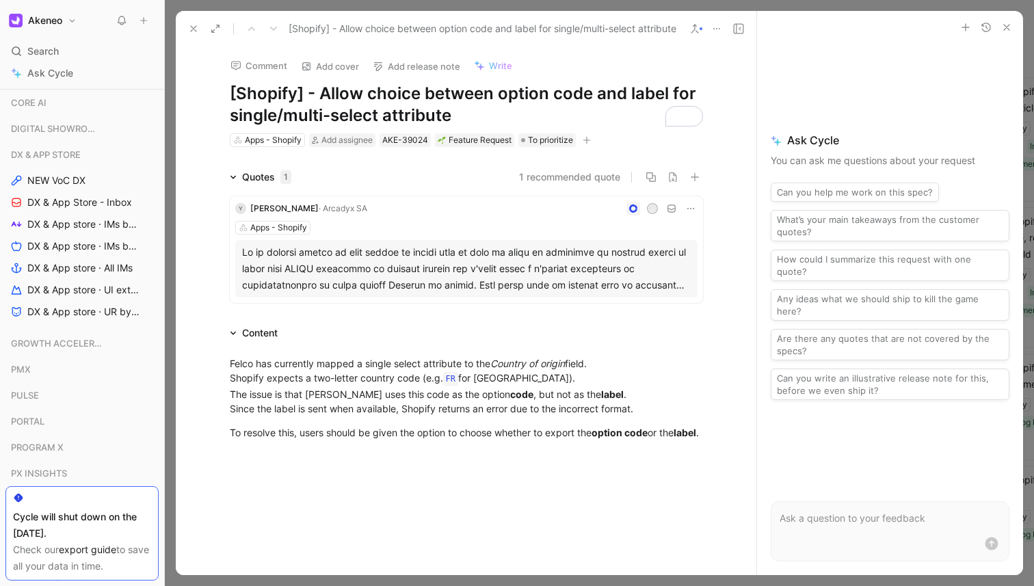
click at [326, 3] on div at bounding box center [599, 293] width 869 height 586
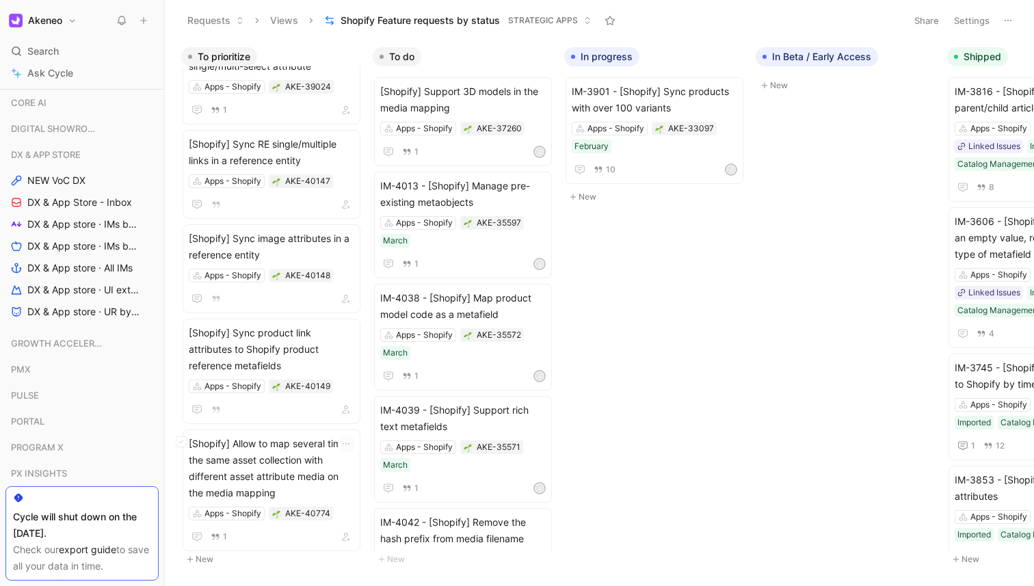
scroll to position [1008, 0]
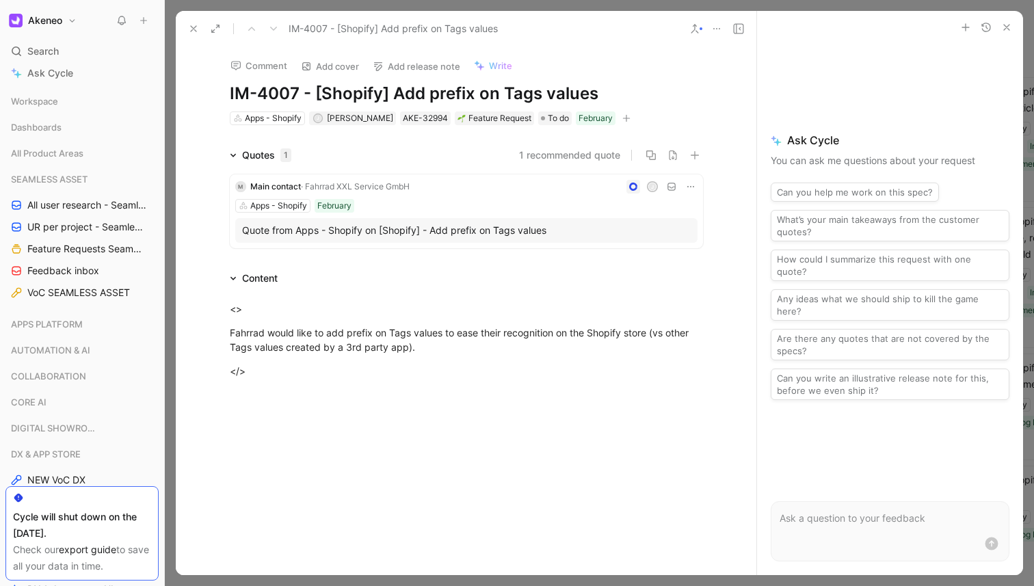
click at [185, 3] on div at bounding box center [599, 293] width 869 height 586
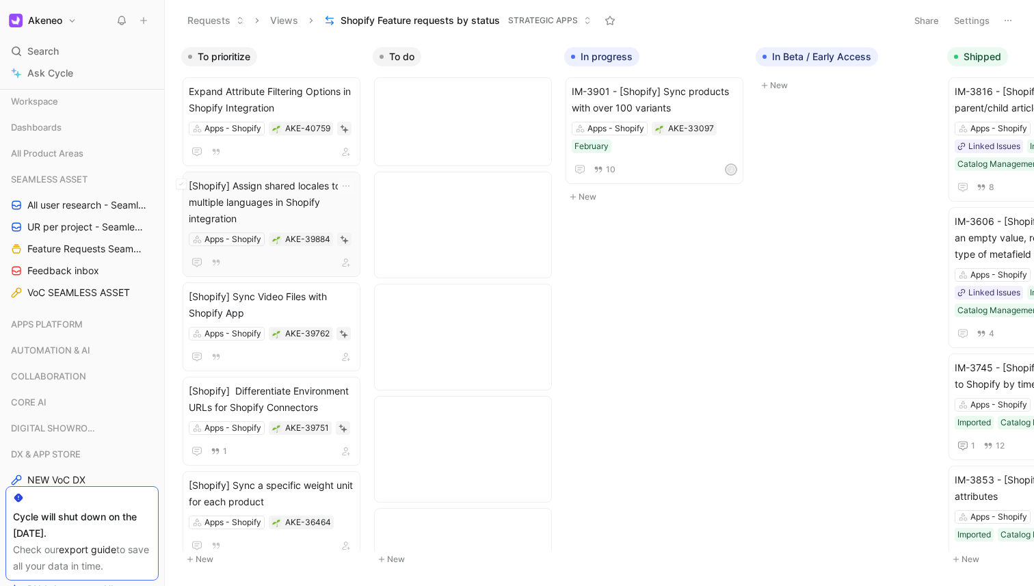
scroll to position [1993, 0]
